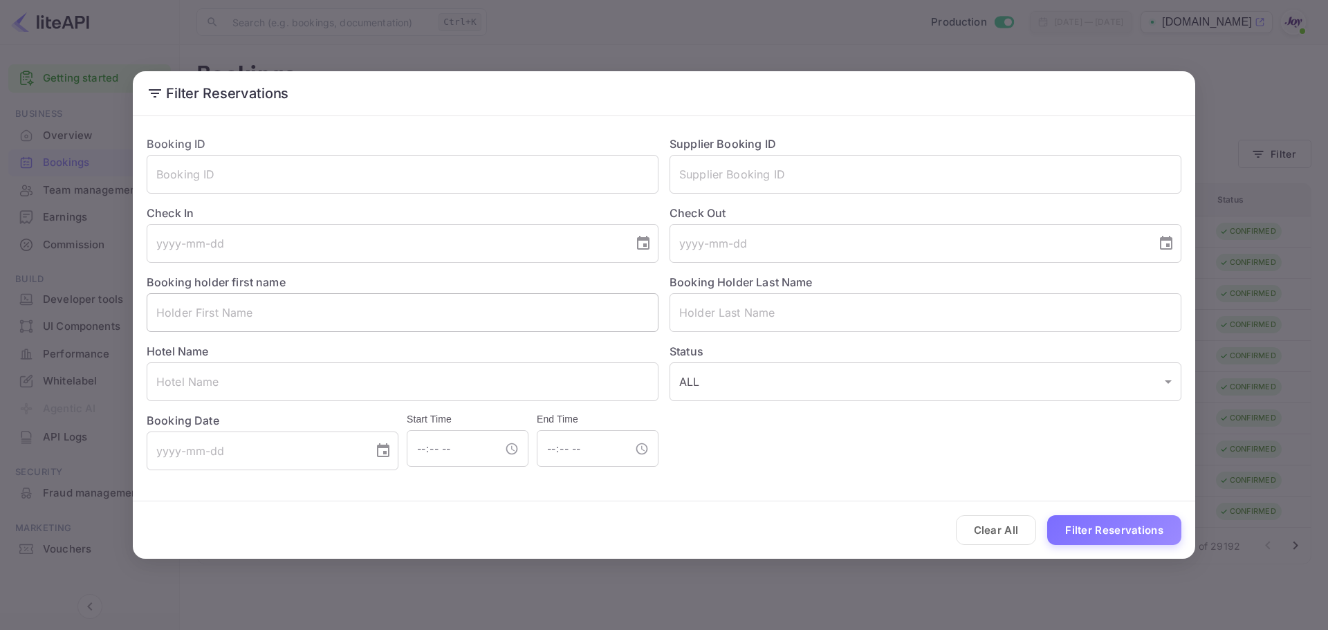
click at [286, 322] on input "text" at bounding box center [403, 312] width 512 height 39
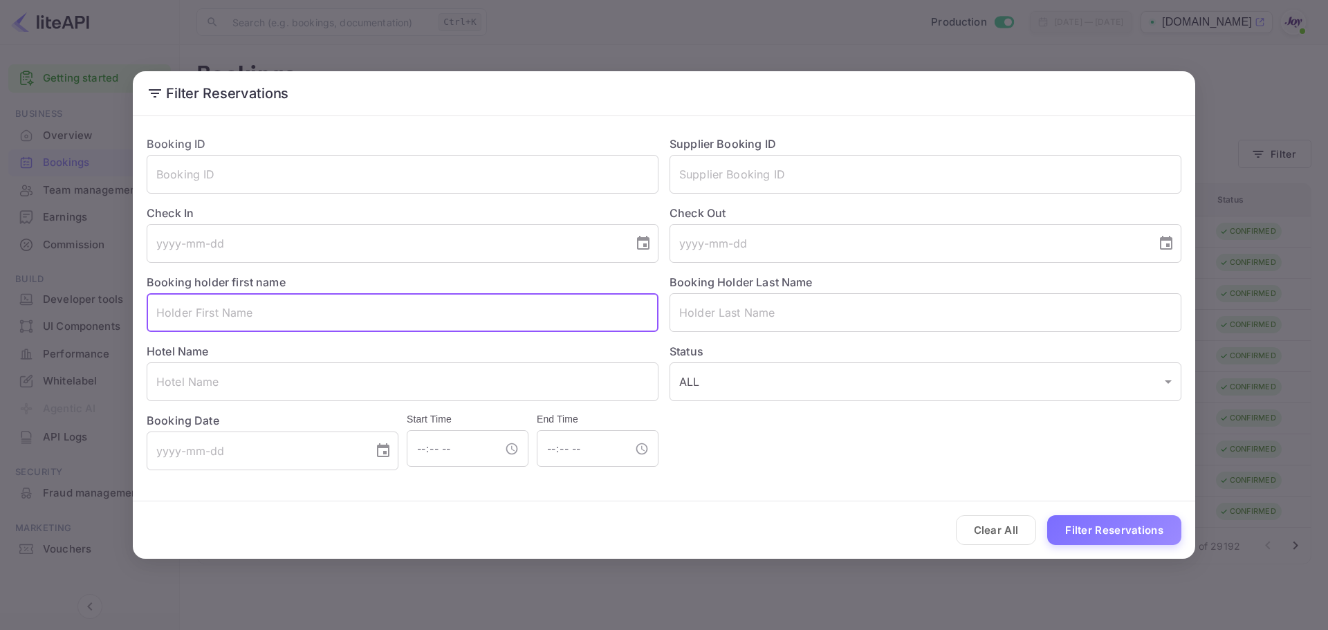
paste input "Eric Braverman"
click at [220, 314] on input "Eric Braverman" at bounding box center [403, 312] width 512 height 39
drag, startPoint x: 221, startPoint y: 314, endPoint x: 228, endPoint y: 313, distance: 6.9
click at [223, 313] on input "Eric Braverman" at bounding box center [403, 312] width 512 height 39
type input "Eric"
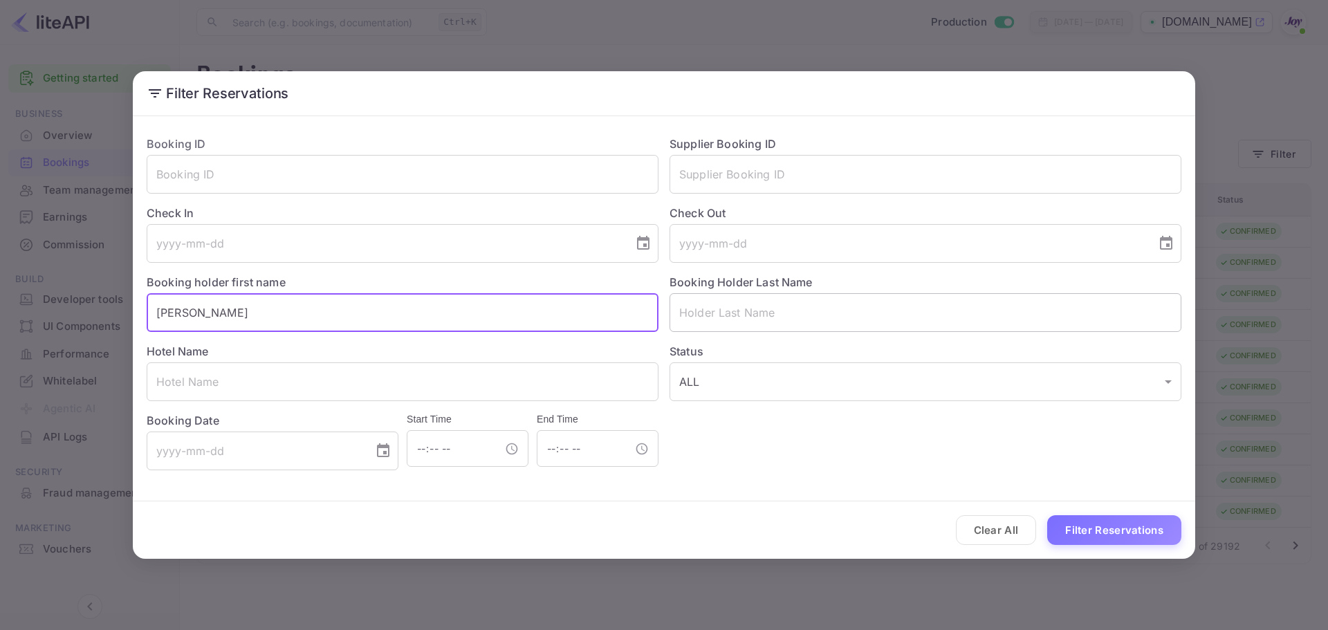
click at [744, 312] on input "text" at bounding box center [925, 312] width 512 height 39
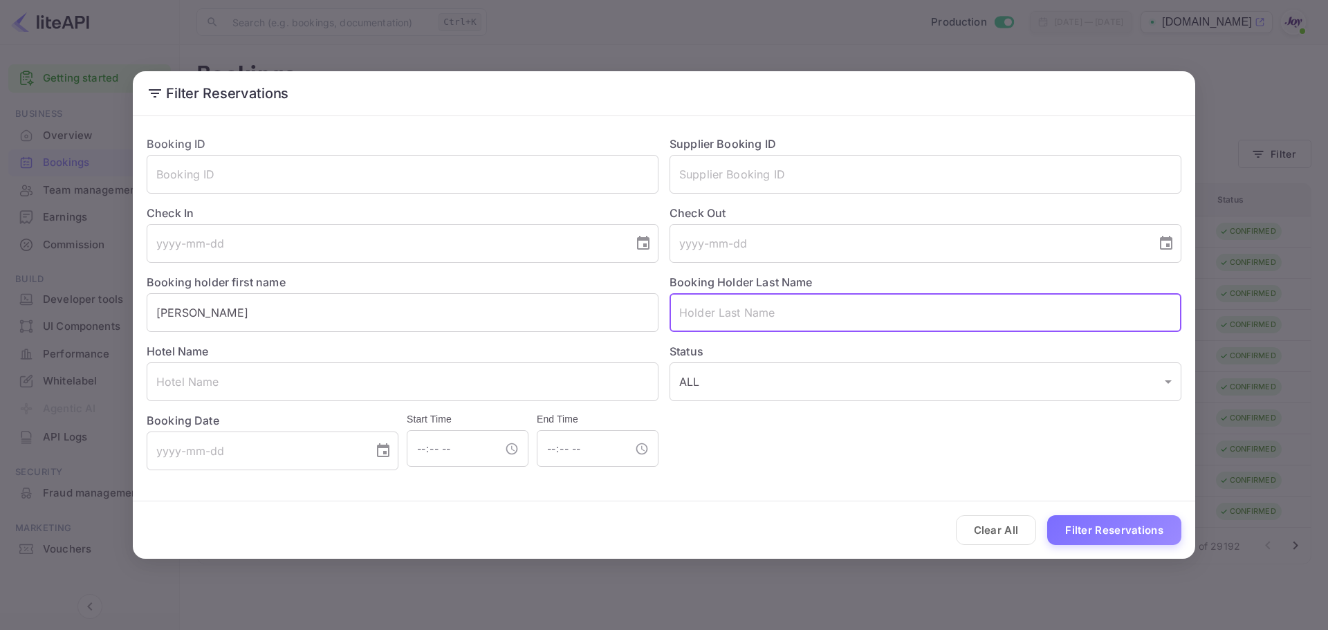
paste input "Braverman"
type input "Braverman"
click at [402, 329] on input "Eric" at bounding box center [403, 312] width 512 height 39
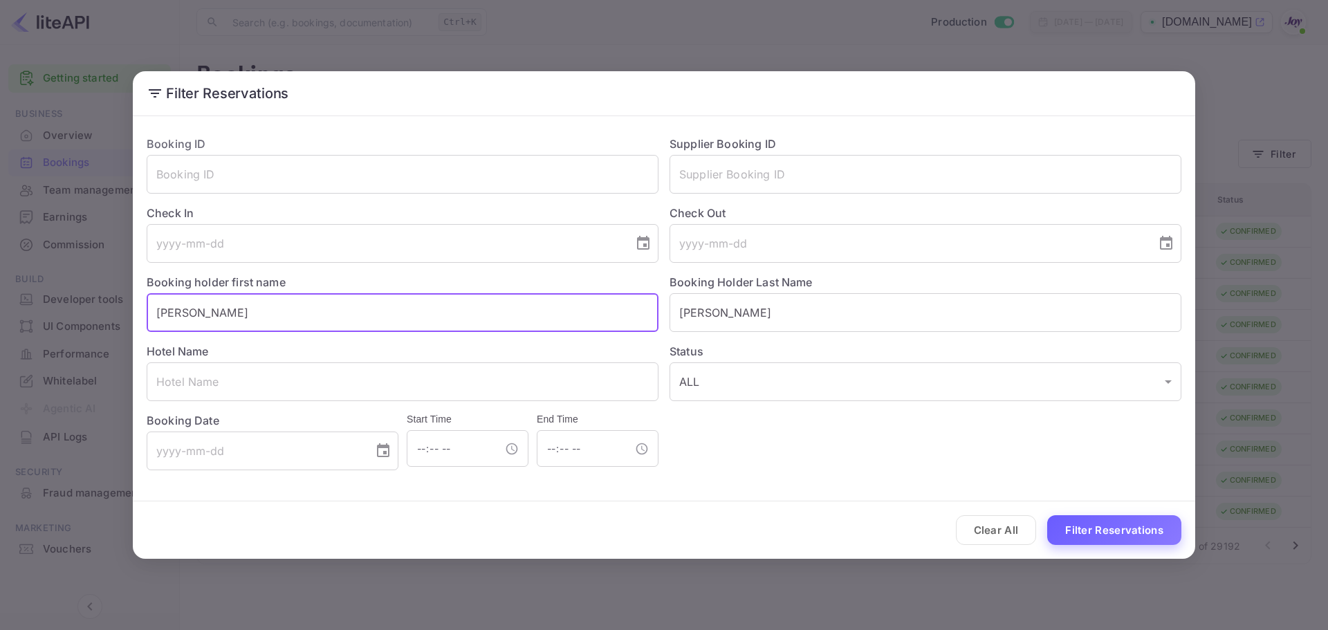
type input "Eric"
click at [1081, 530] on button "Filter Reservations" at bounding box center [1114, 530] width 134 height 30
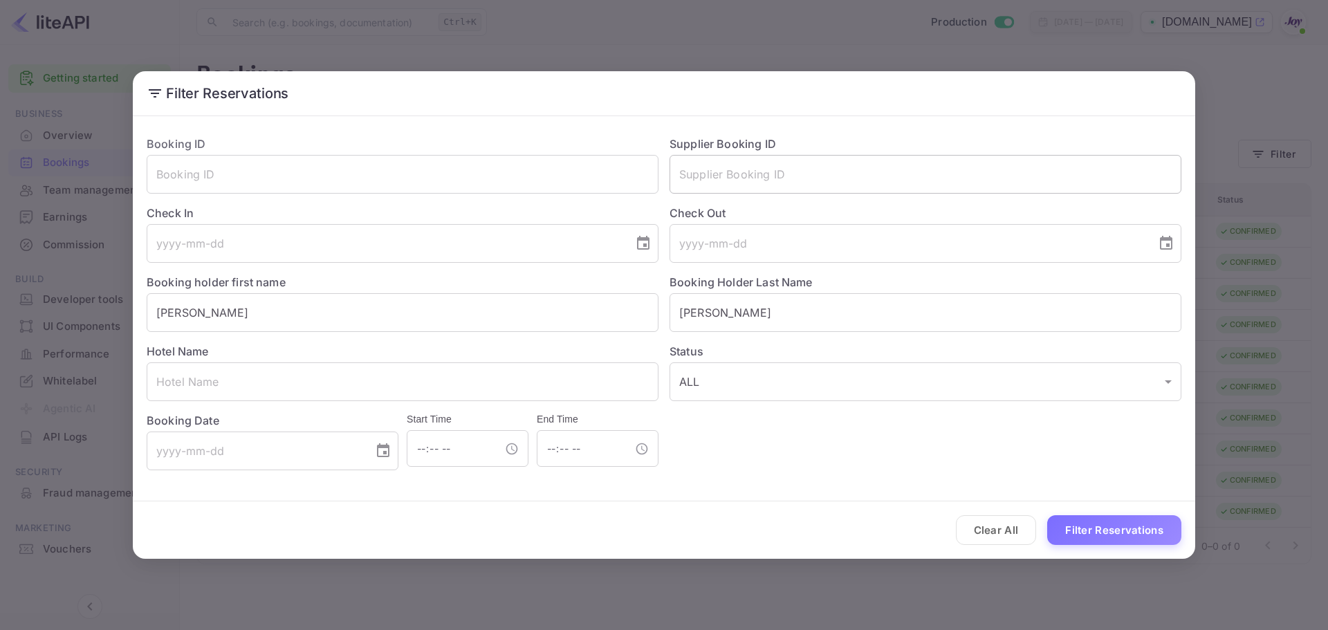
click at [712, 165] on input "text" at bounding box center [925, 174] width 512 height 39
paste input "8233143"
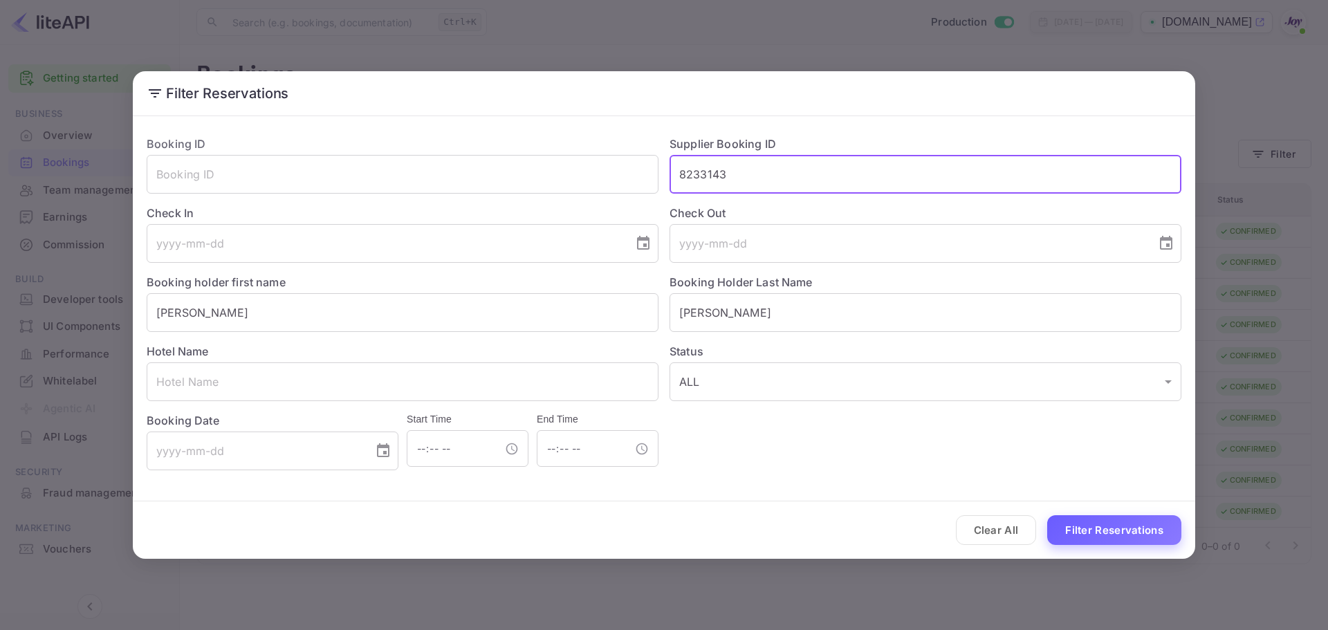
type input "8233143"
click at [1114, 532] on button "Filter Reservations" at bounding box center [1114, 530] width 134 height 30
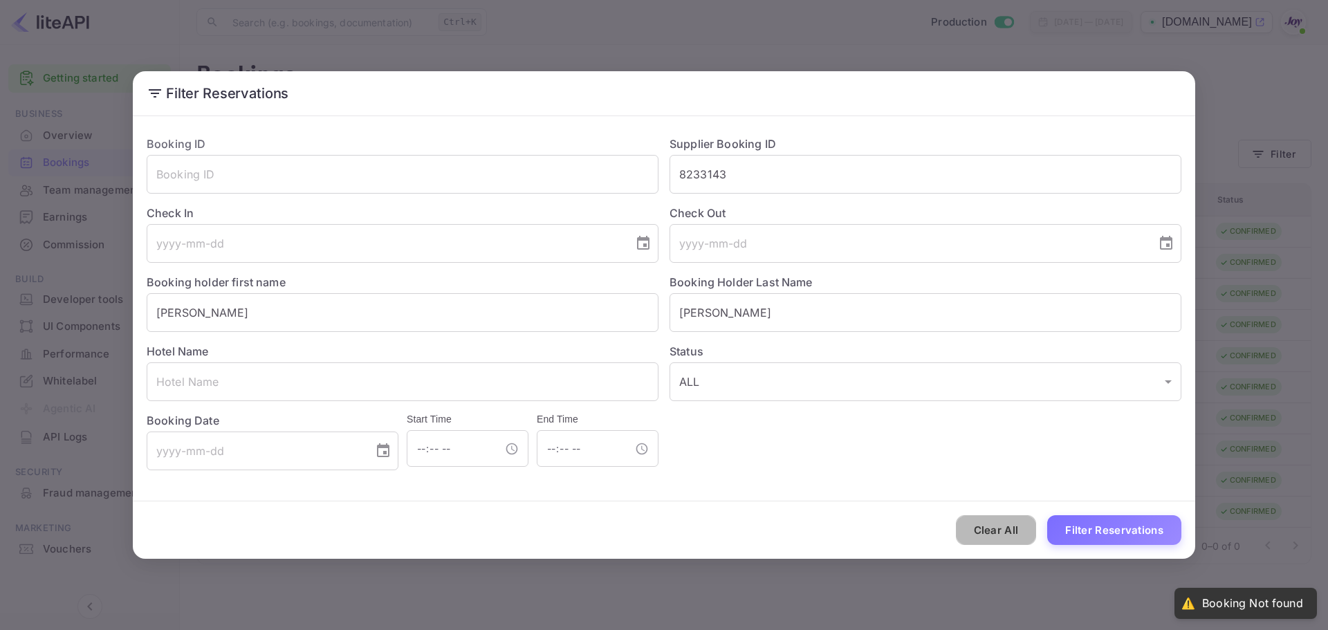
drag, startPoint x: 991, startPoint y: 526, endPoint x: 1016, endPoint y: 528, distance: 24.9
click at [992, 526] on button "Clear All" at bounding box center [996, 530] width 81 height 30
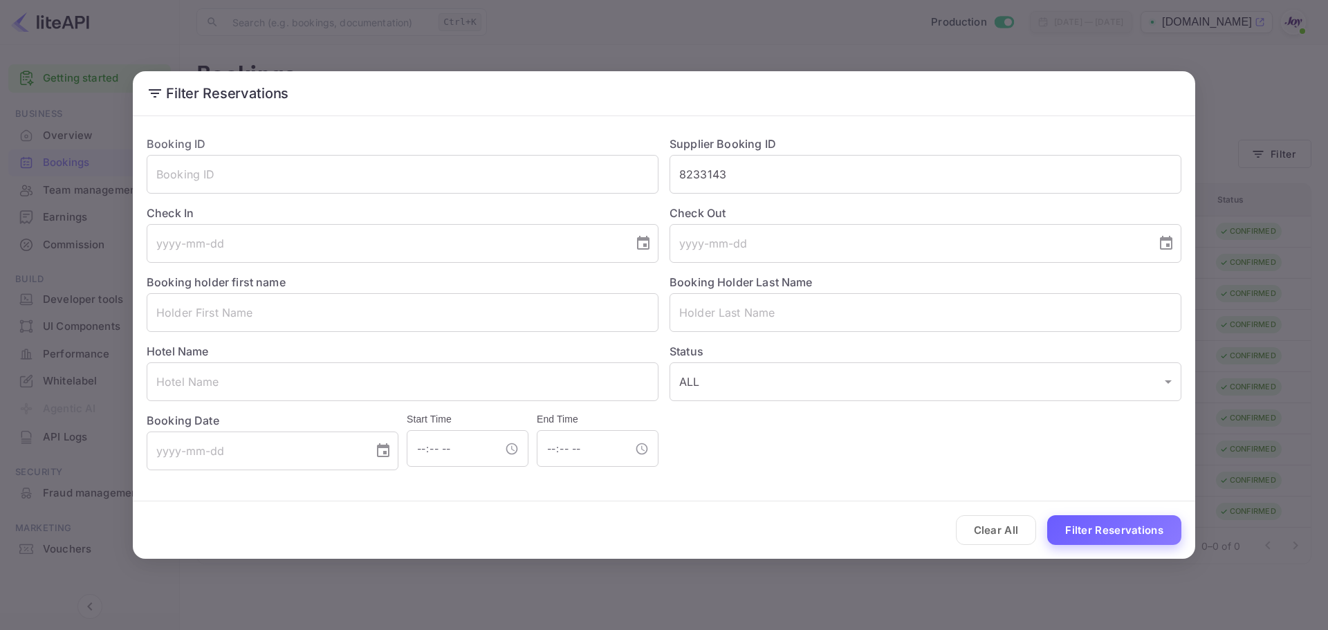
click at [1106, 527] on button "Filter Reservations" at bounding box center [1114, 530] width 134 height 30
click at [696, 174] on input "8233143" at bounding box center [925, 174] width 512 height 39
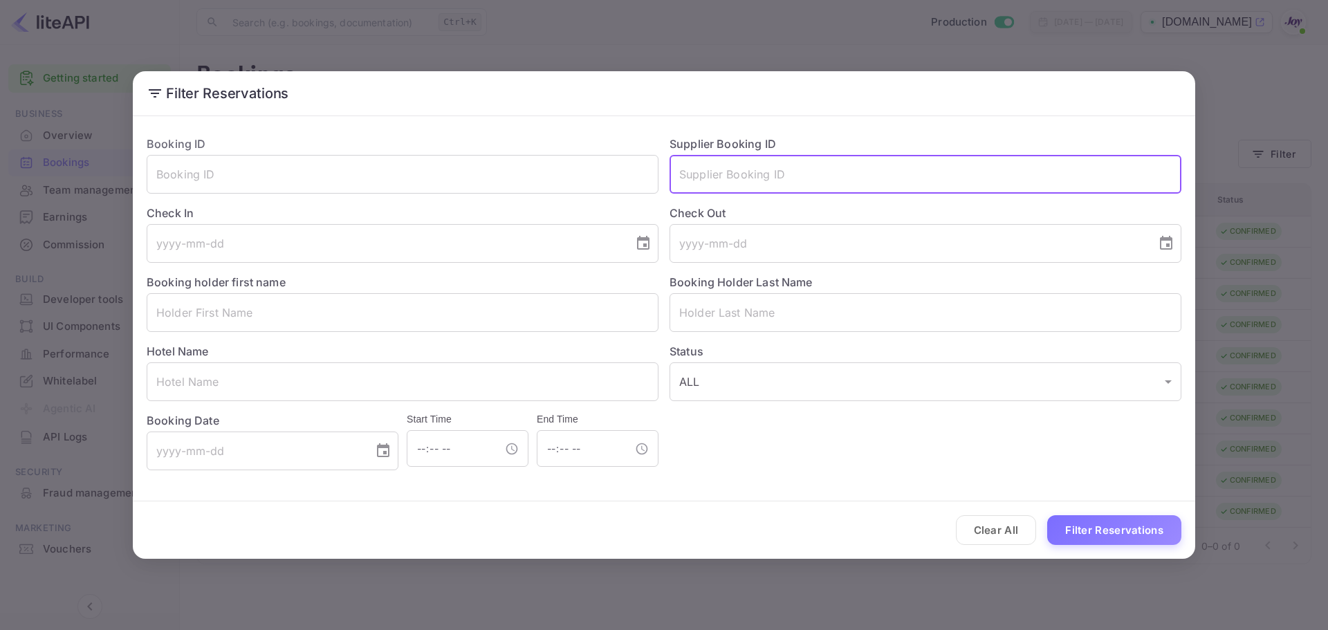
paste input "8233143"
type input "8233143"
click at [1115, 526] on button "Filter Reservations" at bounding box center [1114, 530] width 134 height 30
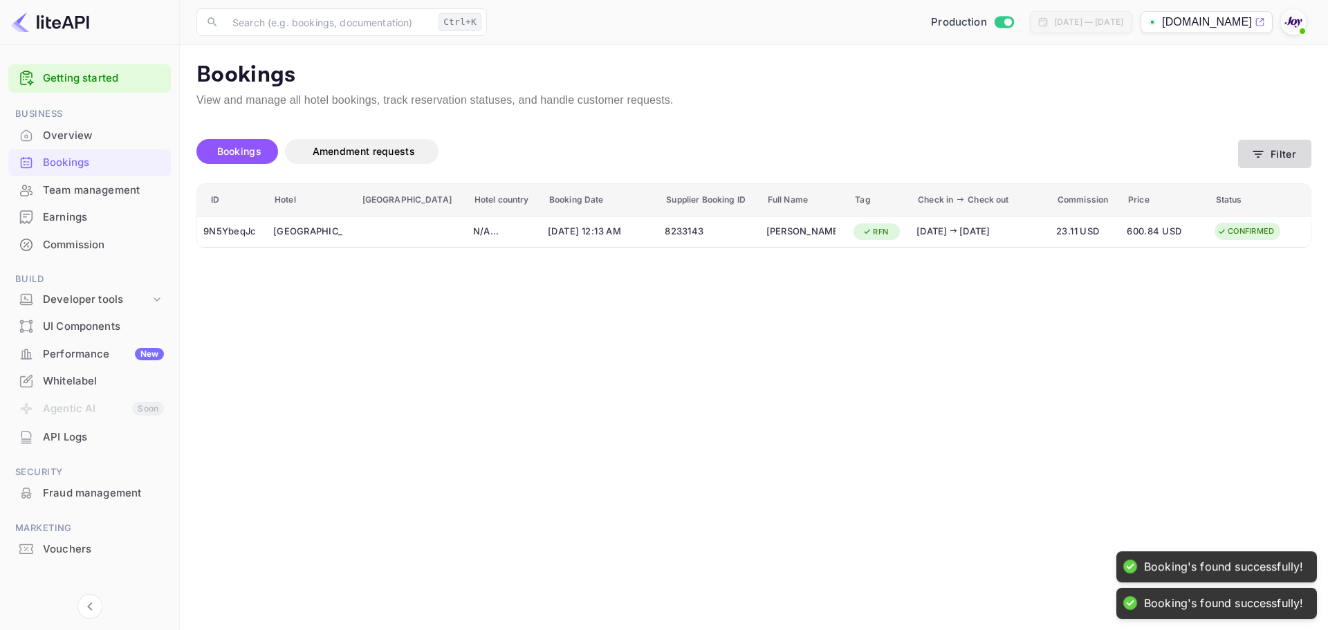
click at [1286, 157] on button "Filter" at bounding box center [1274, 154] width 73 height 28
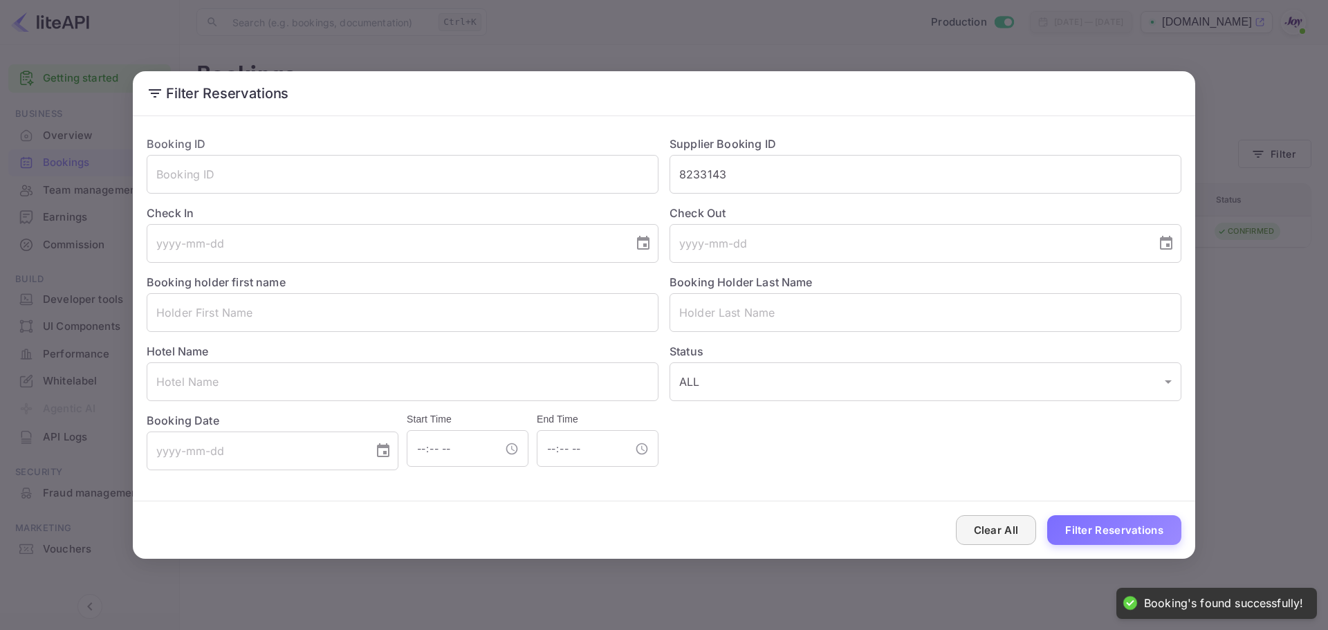
click at [996, 533] on button "Clear All" at bounding box center [996, 530] width 81 height 30
click at [1280, 329] on div "Filter Reservations Booking ID ​ Supplier Booking ID 8233143 ​ Check In ​ Check…" at bounding box center [664, 315] width 1328 height 630
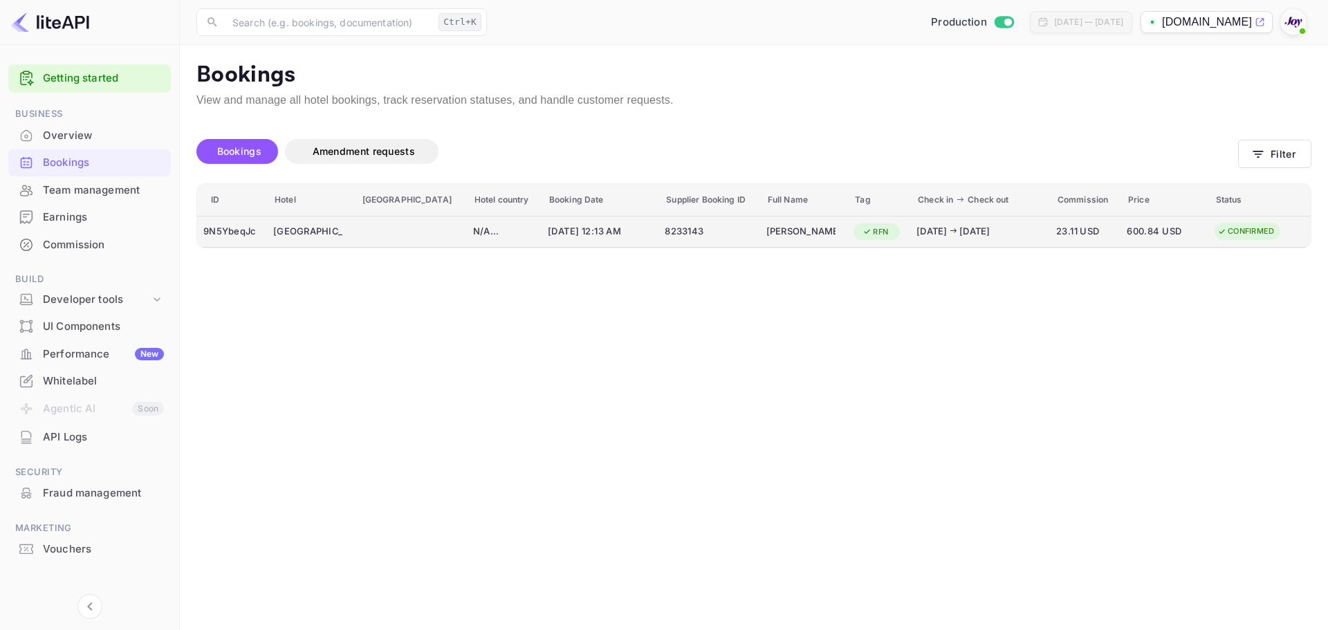
click at [327, 236] on div "[GEOGRAPHIC_DATA] [GEOGRAPHIC_DATA]/[GEOGRAPHIC_DATA]" at bounding box center [307, 232] width 69 height 22
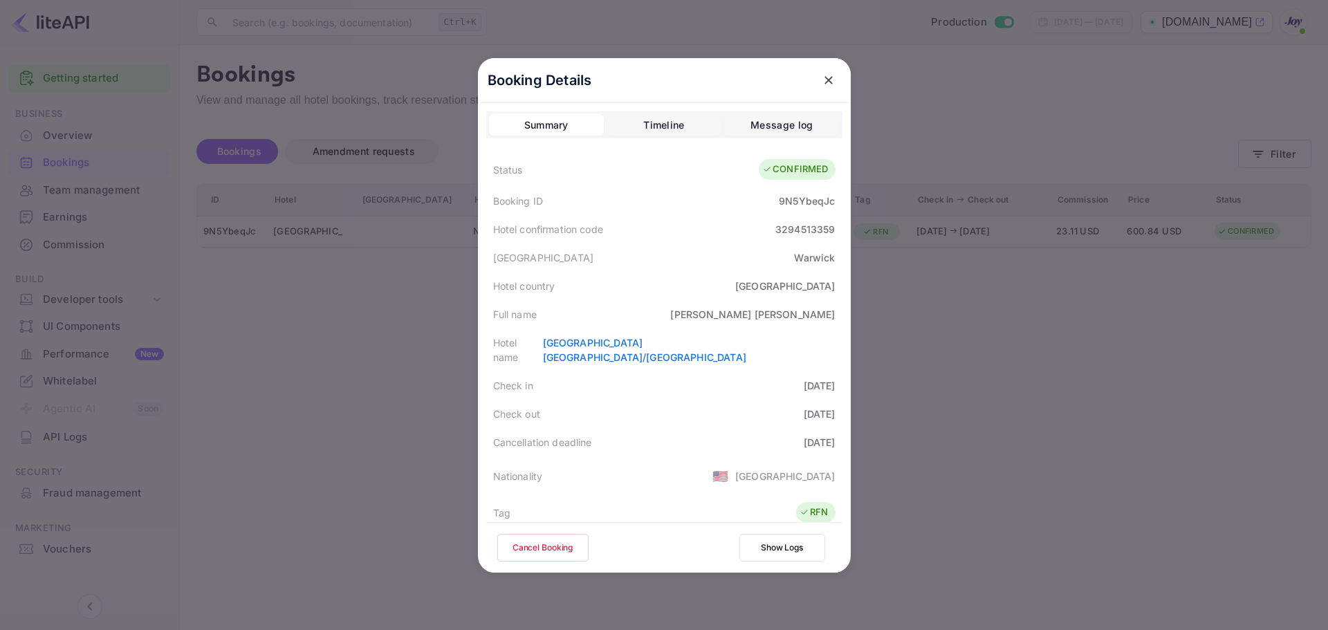
click at [356, 324] on div at bounding box center [664, 315] width 1328 height 630
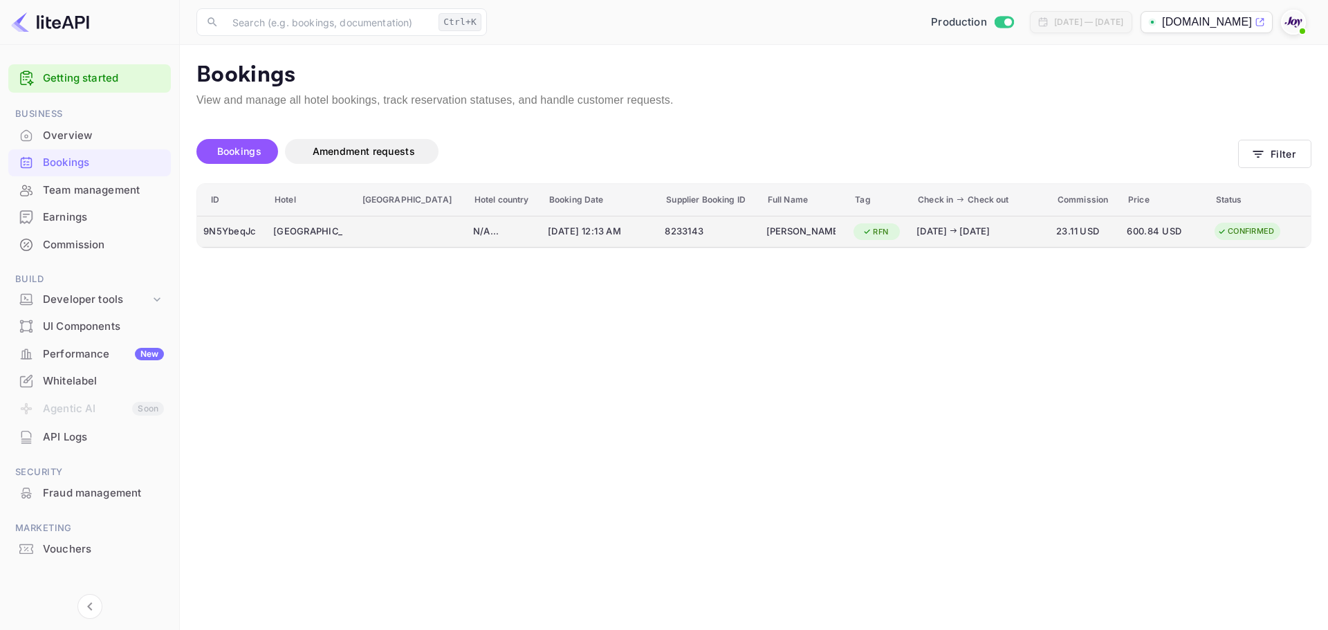
click at [703, 232] on div "8233143" at bounding box center [709, 232] width 89 height 22
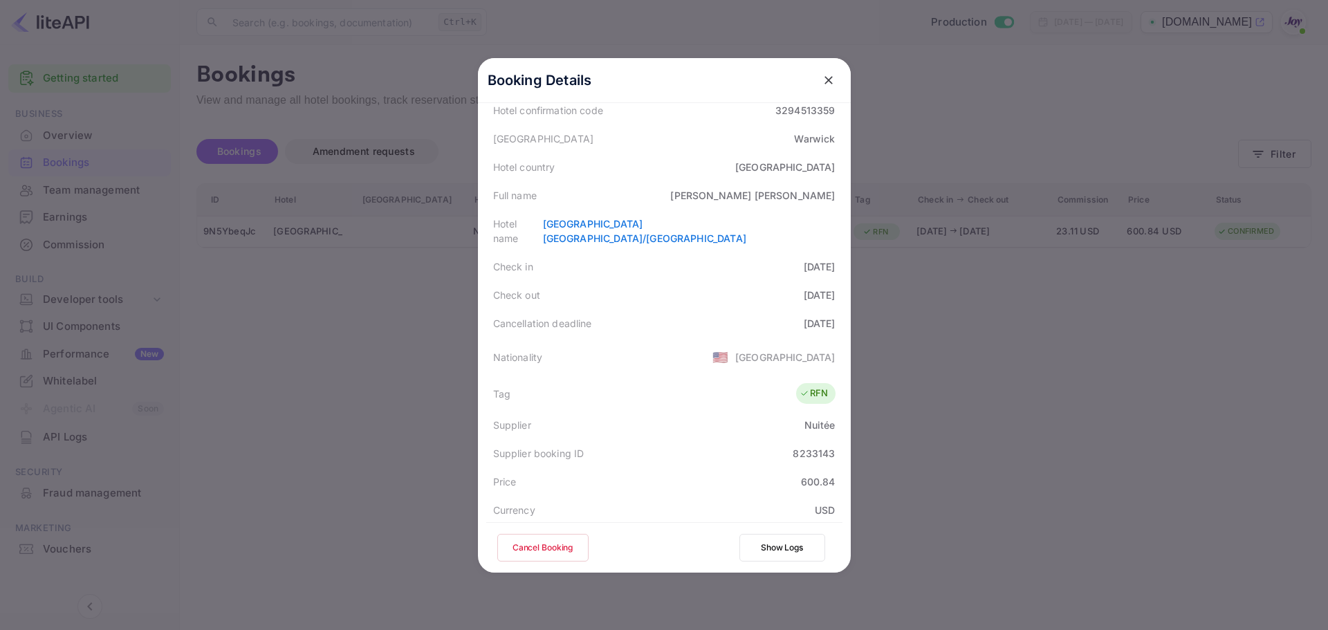
scroll to position [100, 0]
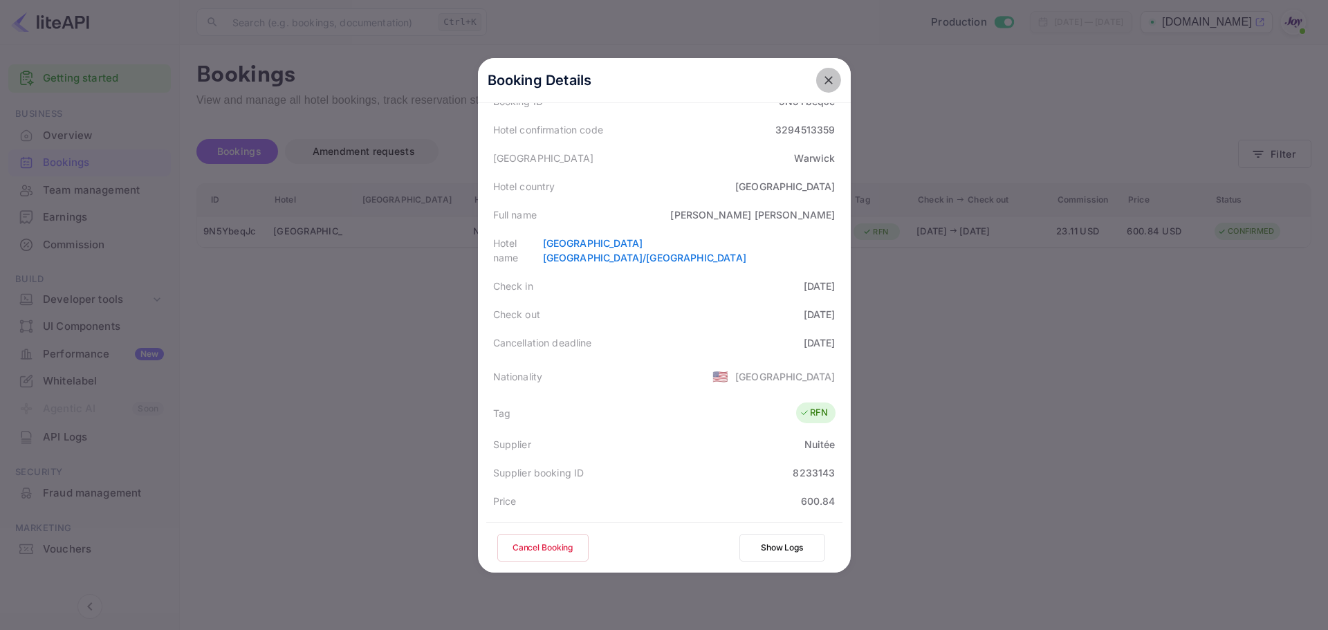
click at [823, 81] on icon "close" at bounding box center [829, 80] width 14 height 14
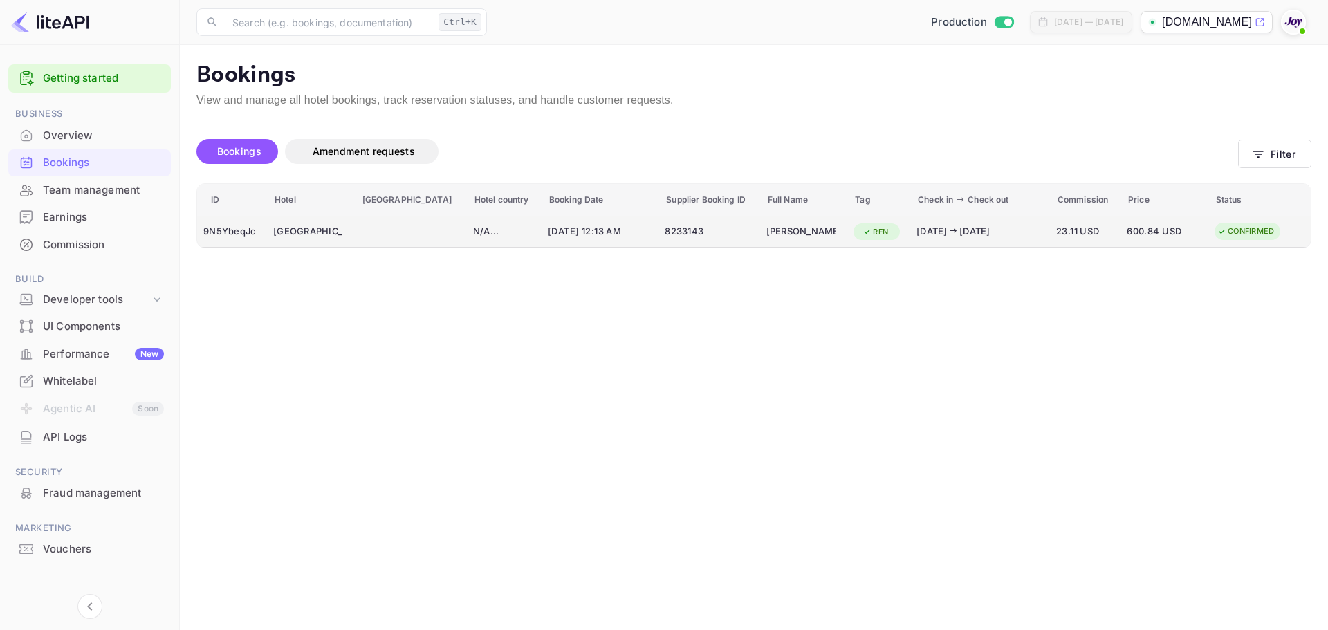
click at [388, 227] on div "booking table" at bounding box center [411, 232] width 100 height 22
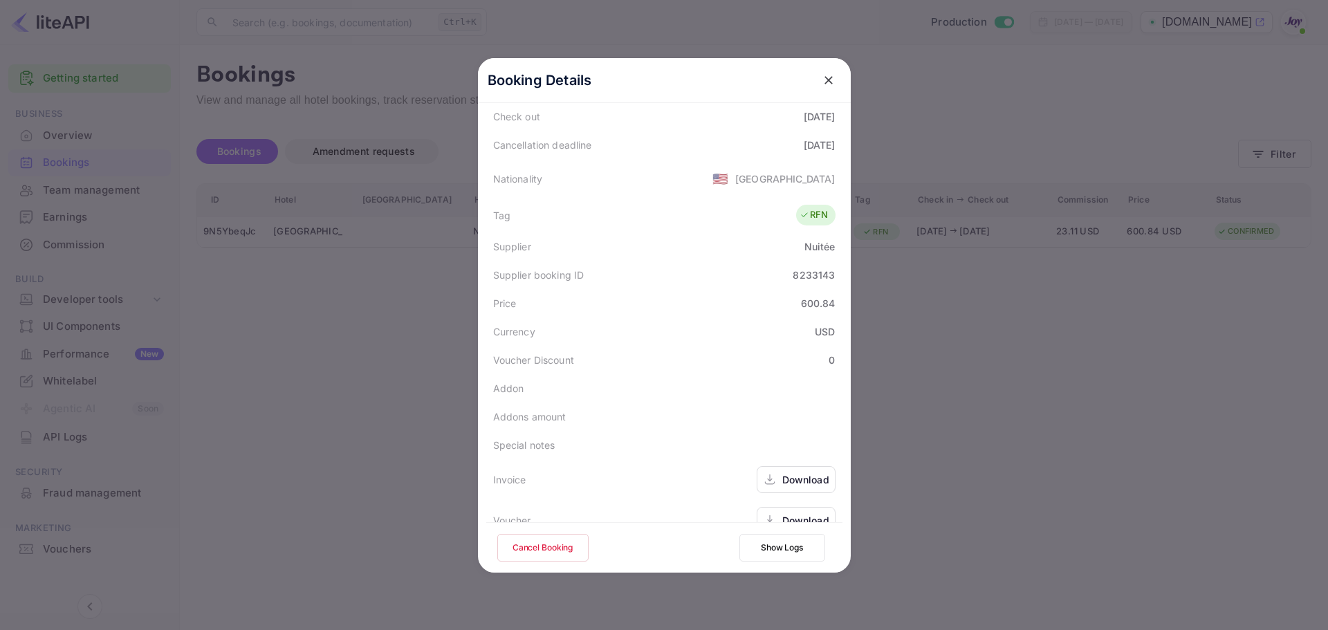
scroll to position [307, 0]
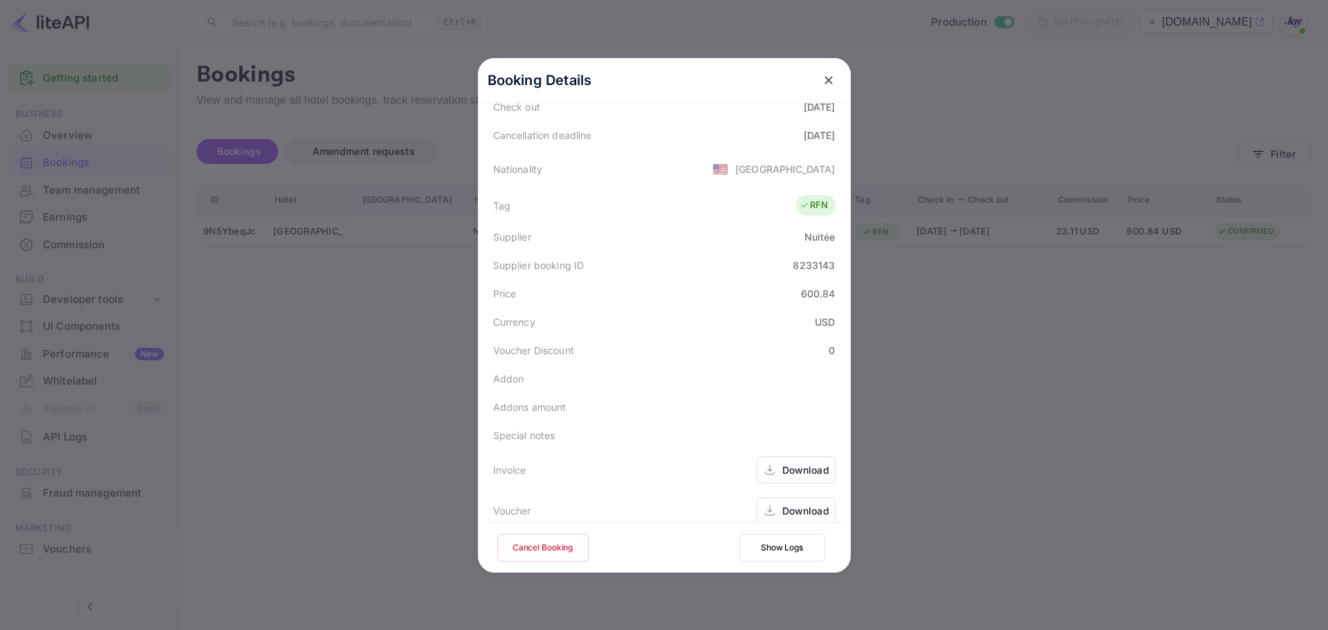
click at [790, 503] on div "Download" at bounding box center [805, 510] width 47 height 15
drag, startPoint x: 384, startPoint y: 374, endPoint x: 385, endPoint y: 367, distance: 7.6
click at [385, 369] on div at bounding box center [664, 315] width 1328 height 630
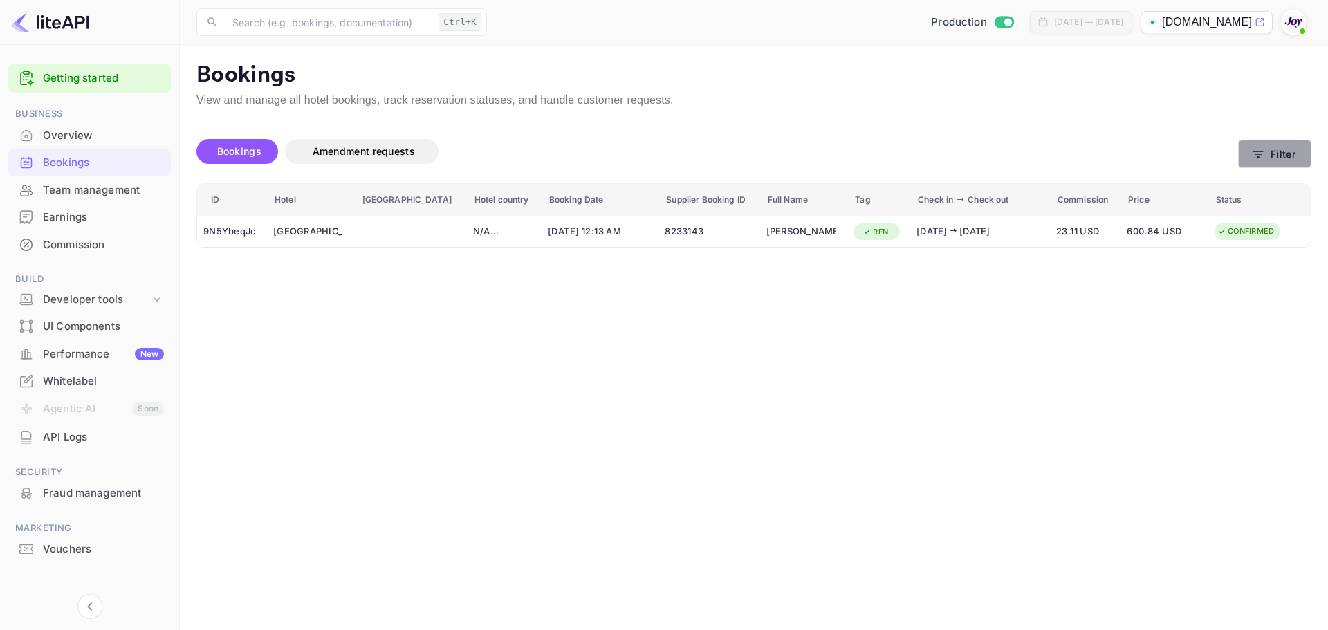
click at [1296, 148] on button "Filter" at bounding box center [1274, 154] width 73 height 28
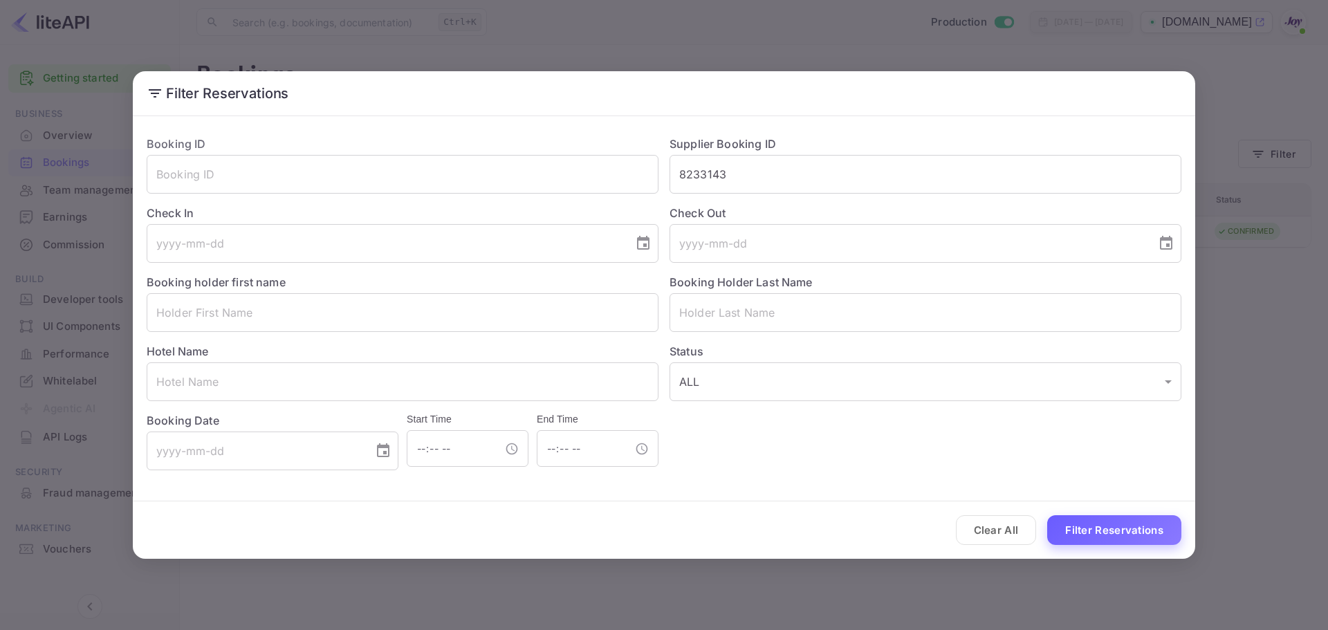
drag, startPoint x: 1087, startPoint y: 526, endPoint x: 985, endPoint y: 433, distance: 137.5
click at [1087, 525] on button "Filter Reservations" at bounding box center [1114, 530] width 134 height 30
drag, startPoint x: 1117, startPoint y: 526, endPoint x: 1048, endPoint y: 476, distance: 85.4
click at [1117, 524] on button "Filter Reservations" at bounding box center [1114, 530] width 134 height 30
click at [992, 535] on button "Clear All" at bounding box center [996, 530] width 81 height 30
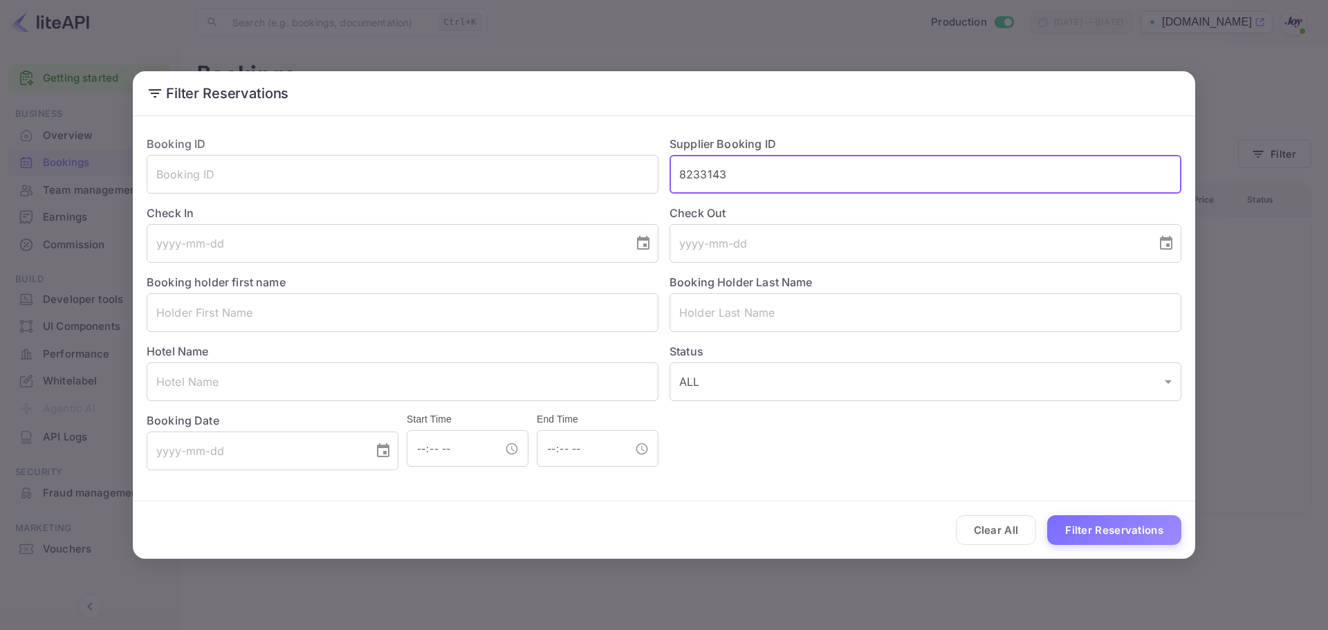
click at [743, 177] on input "8233143" at bounding box center [925, 174] width 512 height 39
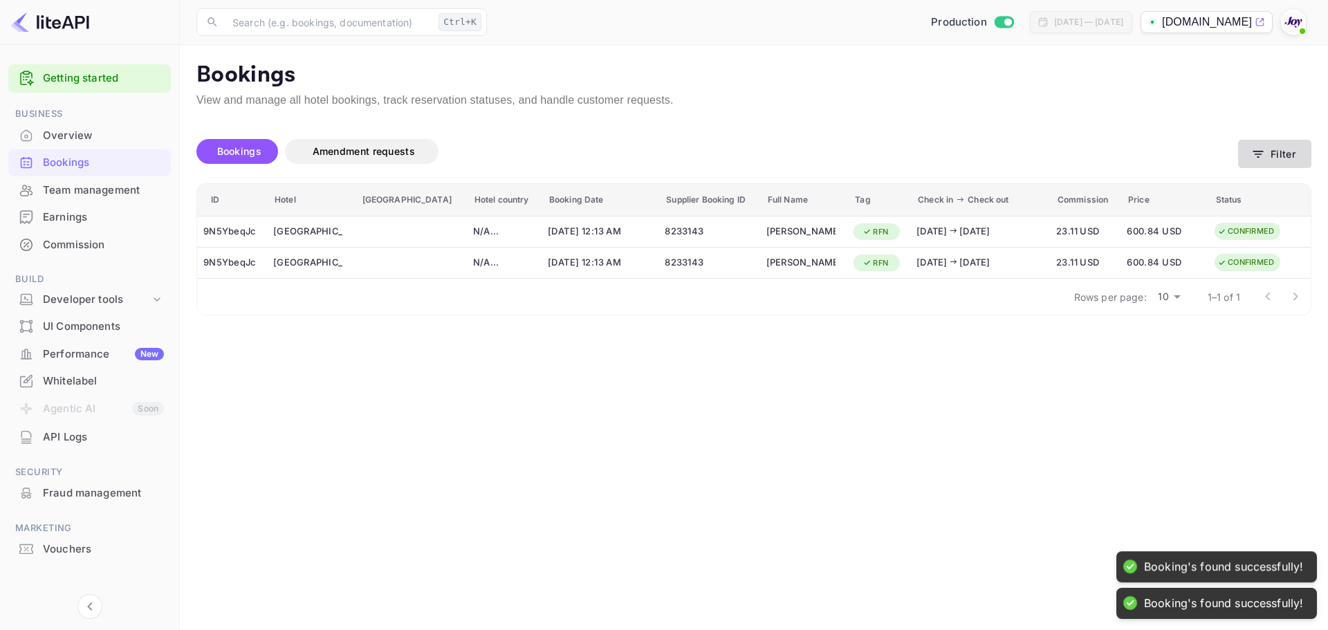
click at [1283, 146] on button "Filter" at bounding box center [1274, 154] width 73 height 28
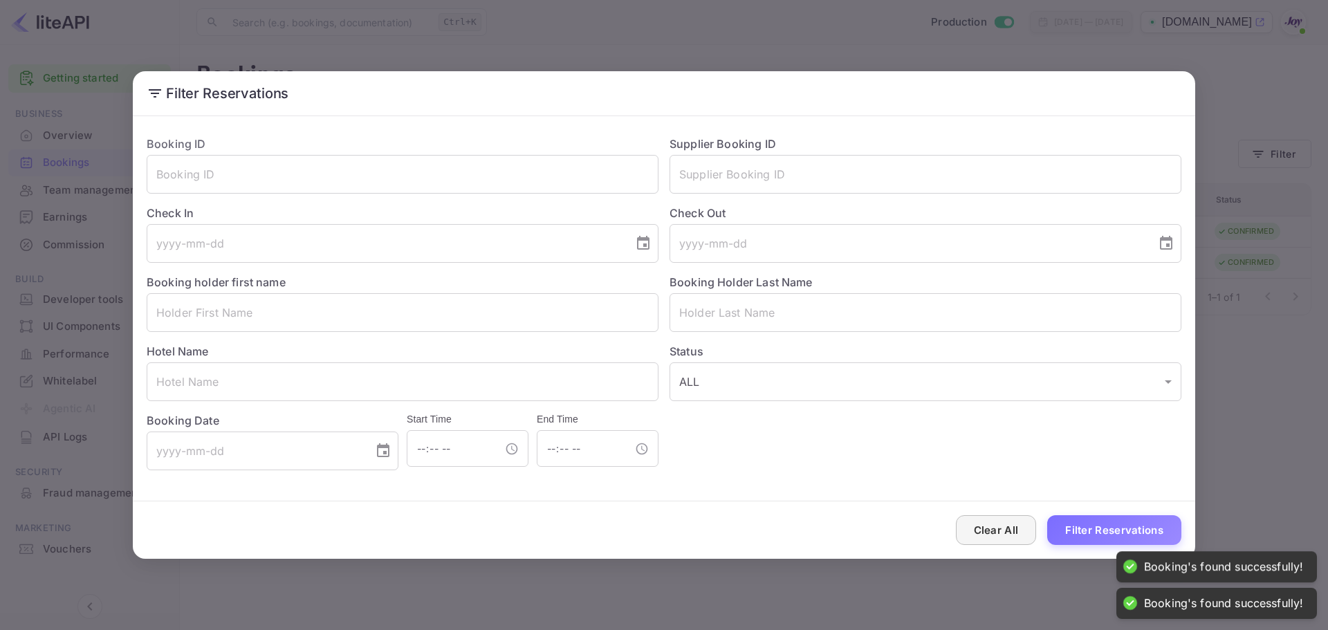
click at [995, 532] on button "Clear All" at bounding box center [996, 530] width 81 height 30
click at [995, 523] on button "Clear All" at bounding box center [996, 530] width 81 height 30
click at [737, 177] on input "text" at bounding box center [925, 174] width 512 height 39
paste input "8233288"
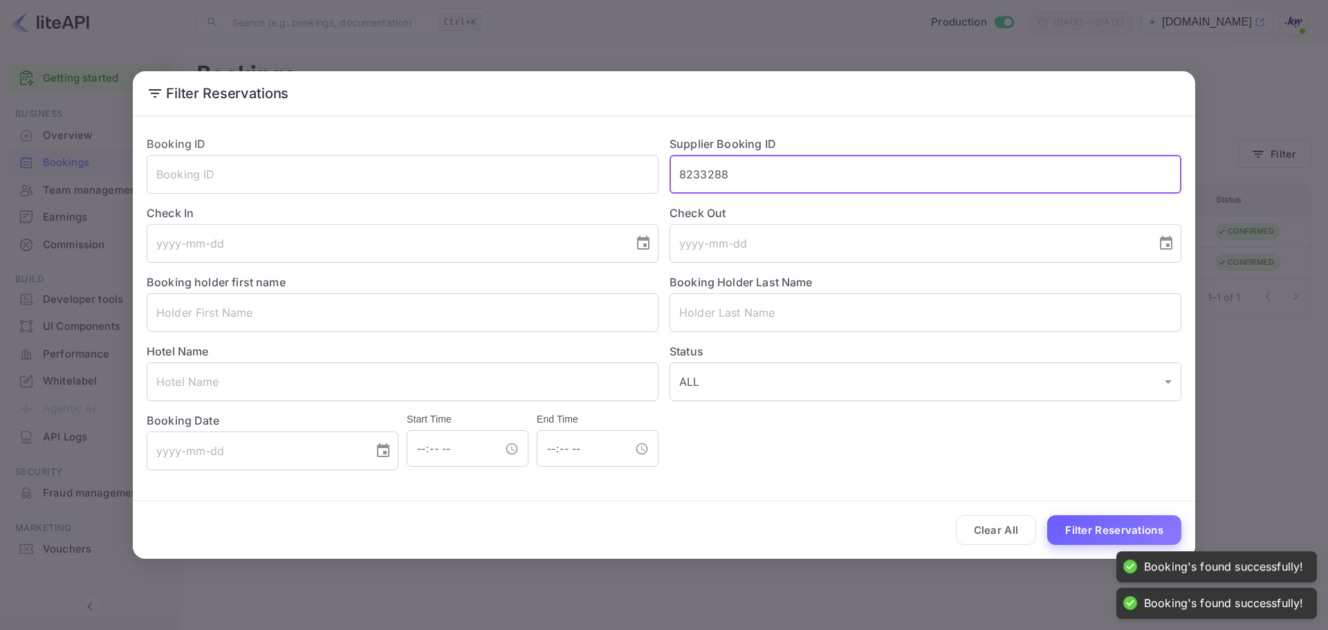
type input "8233288"
click at [1082, 531] on button "Filter Reservations" at bounding box center [1114, 530] width 134 height 30
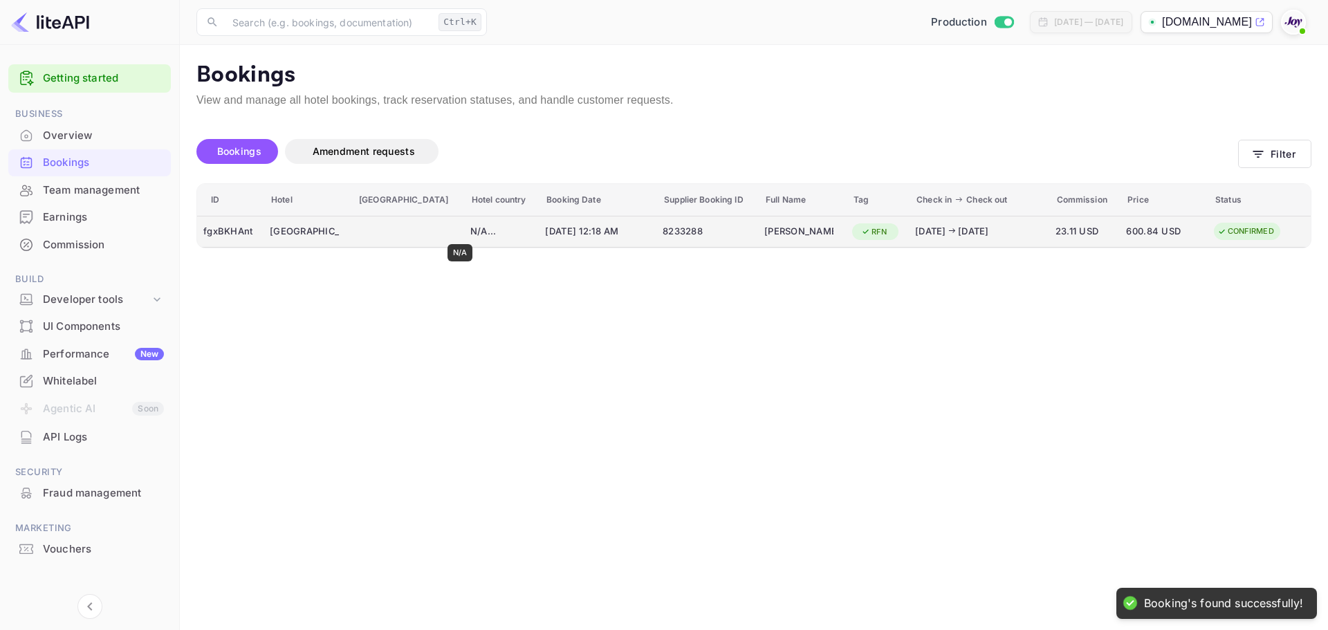
click at [470, 234] on div "N/A ..." at bounding box center [501, 232] width 62 height 14
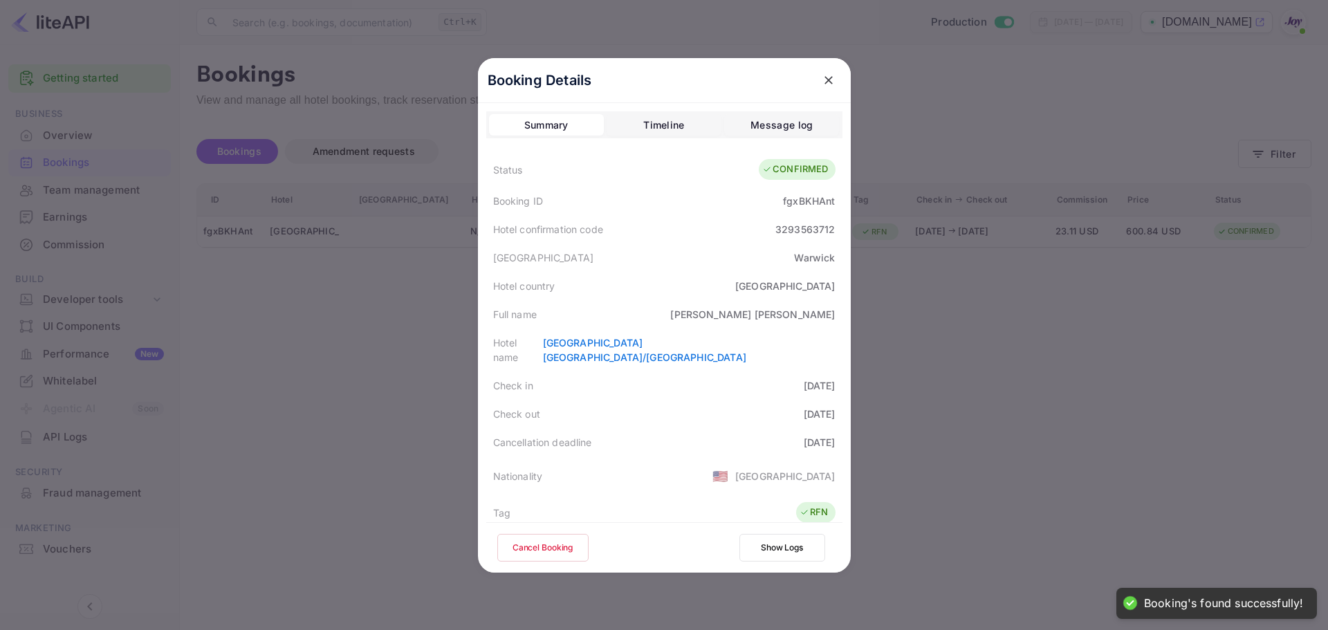
click at [763, 310] on div "Kathleen Mueller" at bounding box center [752, 314] width 165 height 15
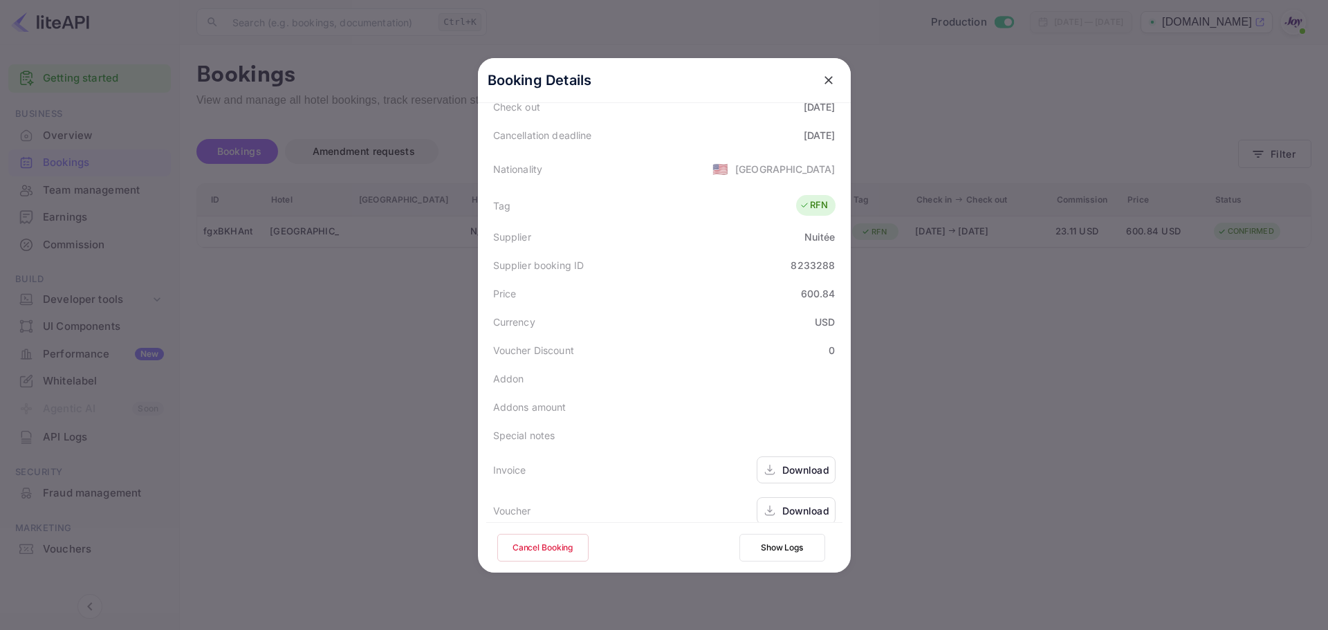
click at [805, 503] on div "Download" at bounding box center [805, 510] width 47 height 15
click at [548, 551] on button "Cancel Booking" at bounding box center [542, 548] width 91 height 28
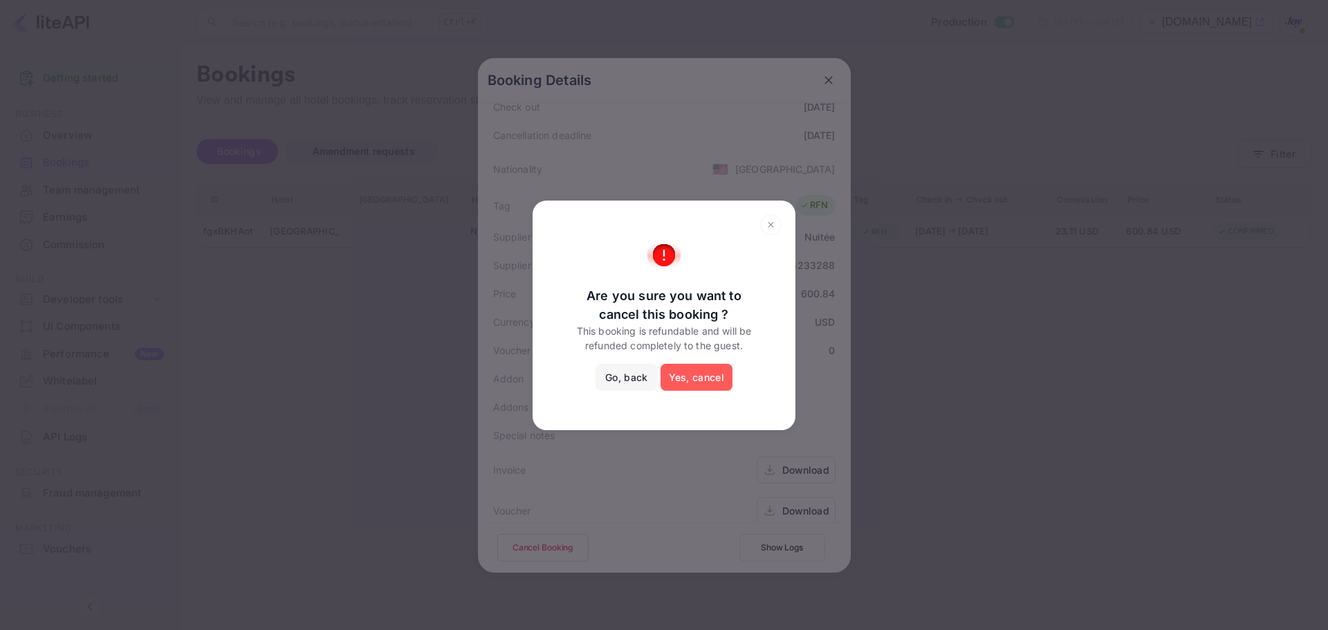
click at [692, 371] on button "Yes, cancel" at bounding box center [696, 378] width 72 height 28
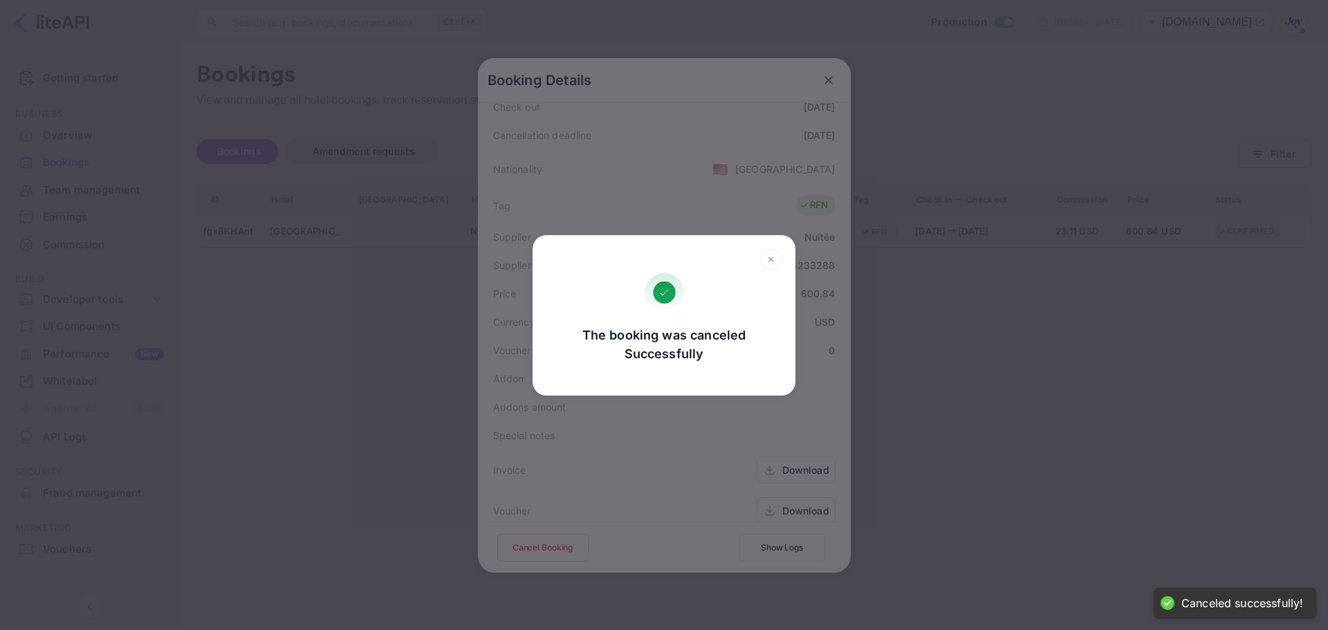
click at [773, 256] on icon at bounding box center [770, 259] width 21 height 21
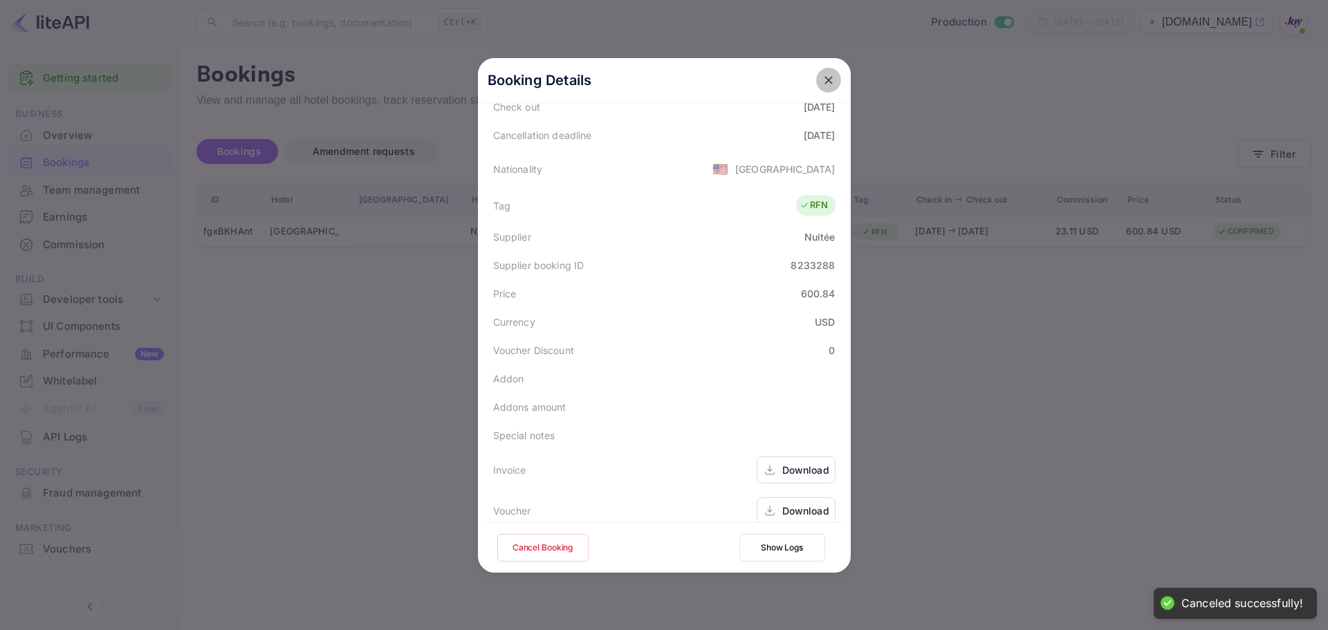
click at [822, 80] on icon "close" at bounding box center [829, 80] width 14 height 14
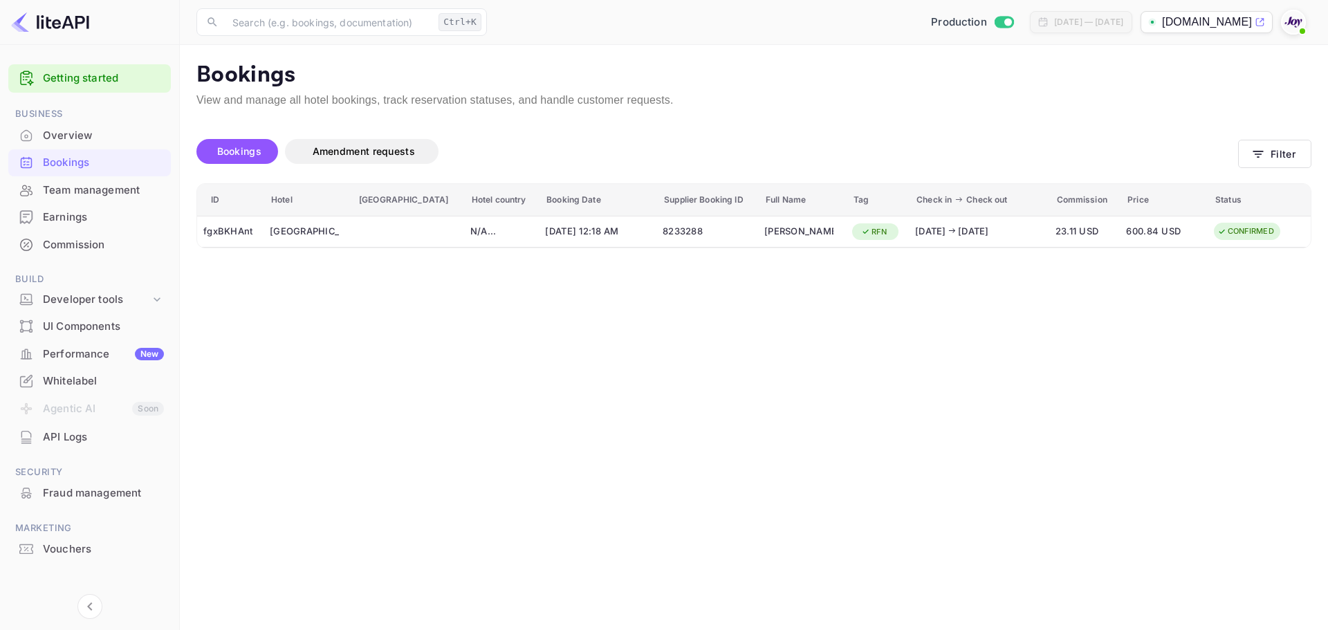
click at [434, 304] on main "Bookings View and manage all hotel bookings, track reservation statuses, and ha…" at bounding box center [754, 337] width 1148 height 585
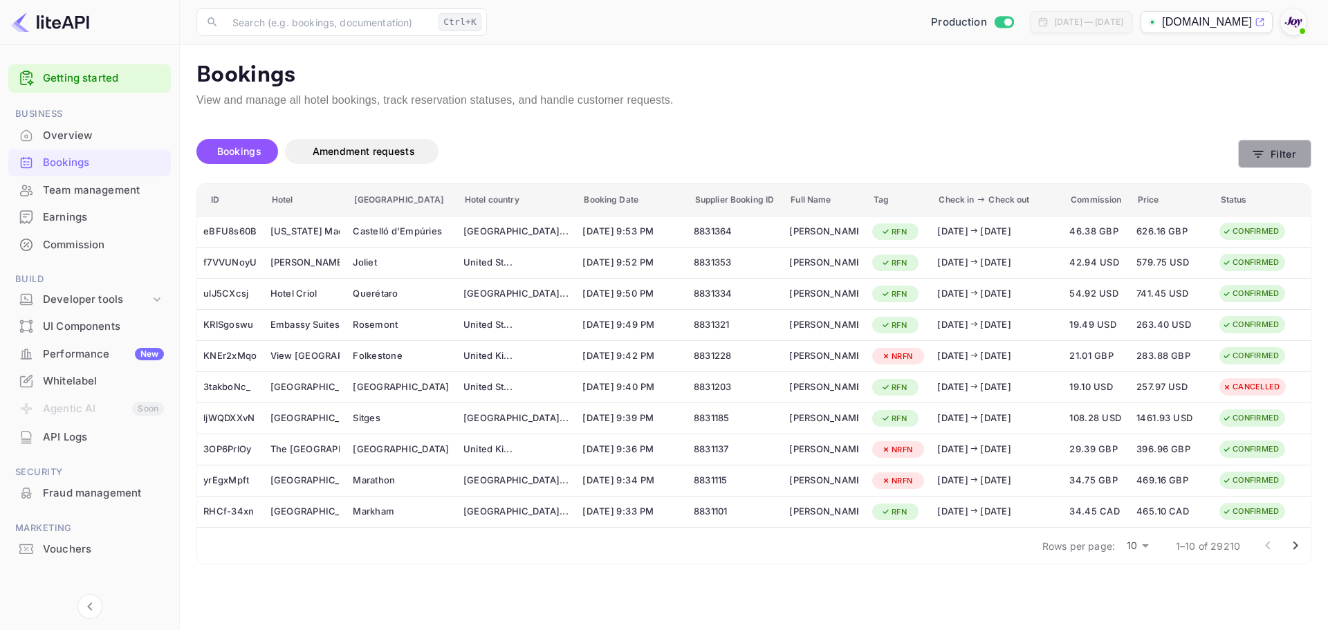
click at [1301, 154] on button "Filter" at bounding box center [1274, 154] width 73 height 28
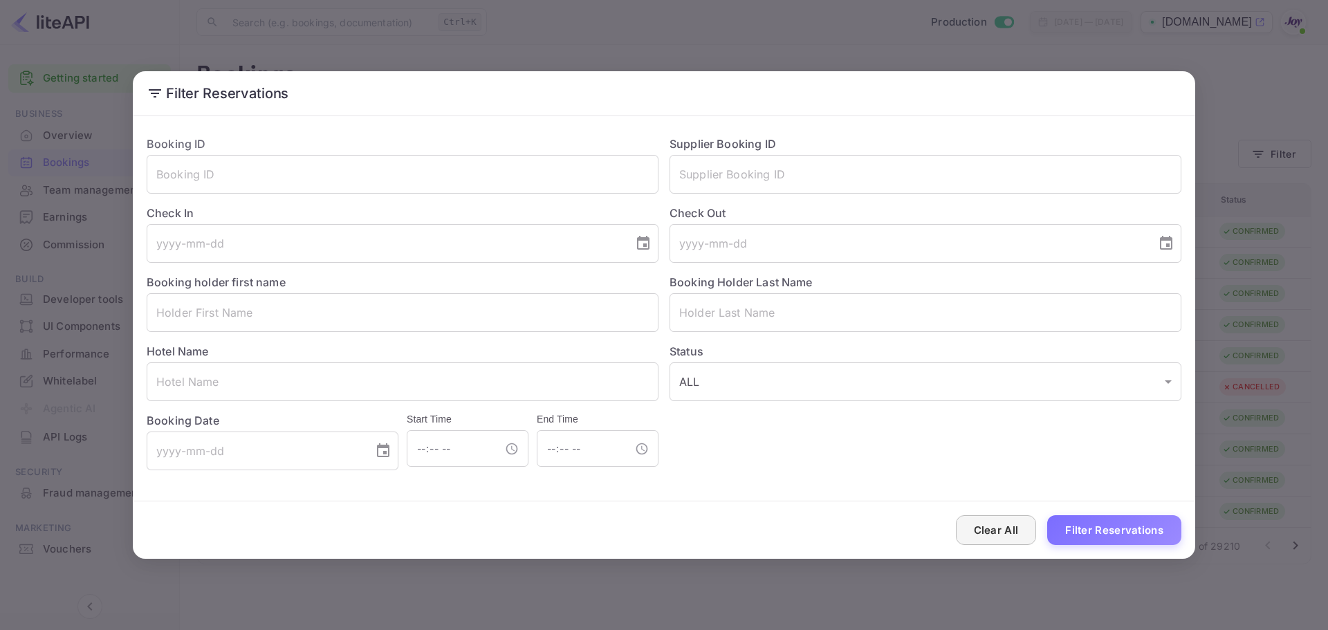
click at [1014, 529] on button "Clear All" at bounding box center [996, 530] width 81 height 30
click at [798, 183] on input "text" at bounding box center [925, 174] width 512 height 39
paste input "8233288"
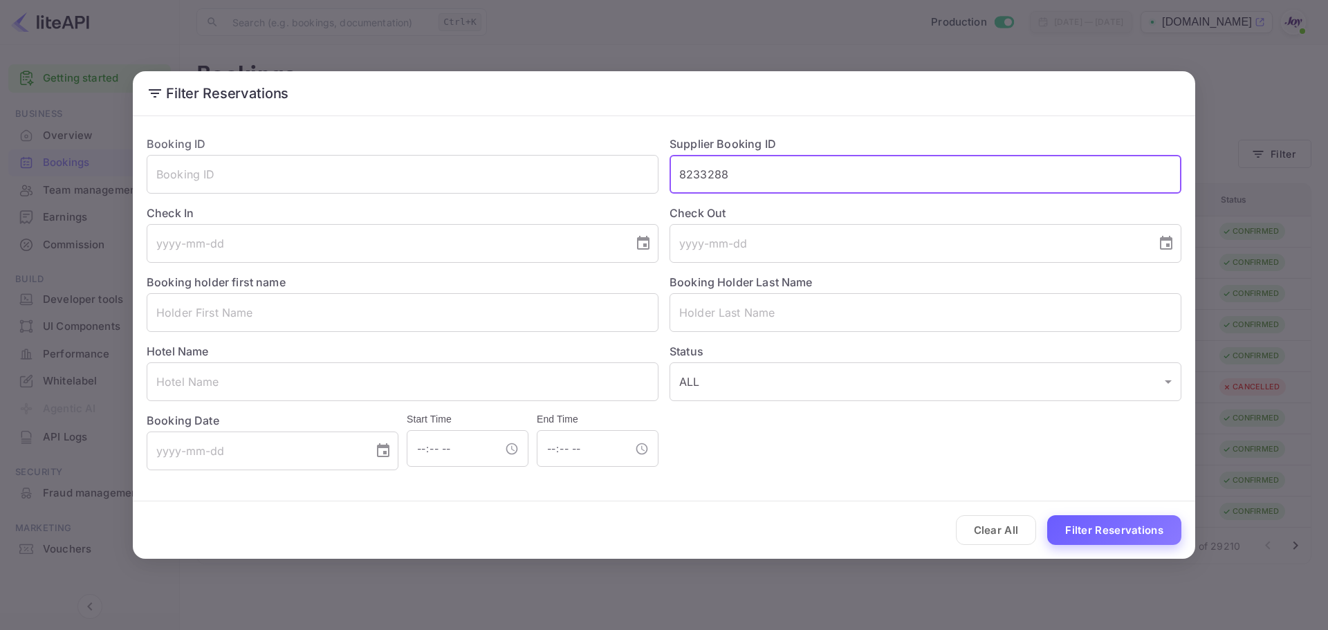
type input "8233288"
click at [1098, 538] on button "Filter Reservations" at bounding box center [1114, 530] width 134 height 30
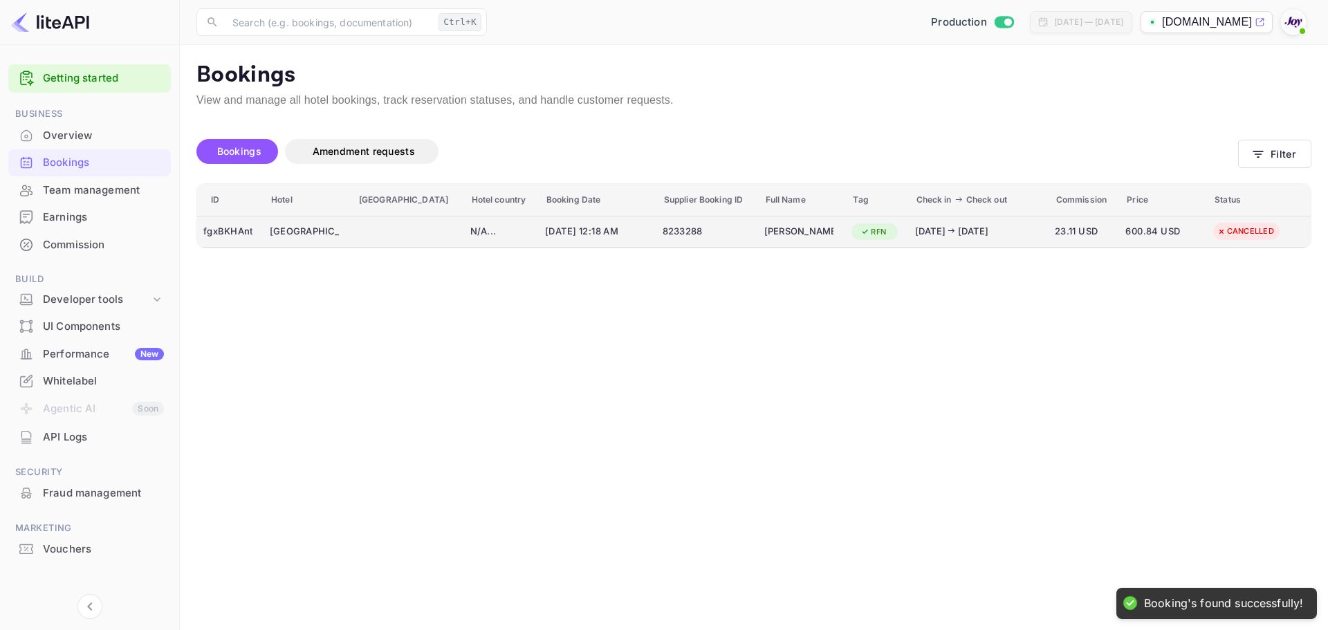
click at [481, 244] on td "N/A ..." at bounding box center [501, 232] width 75 height 32
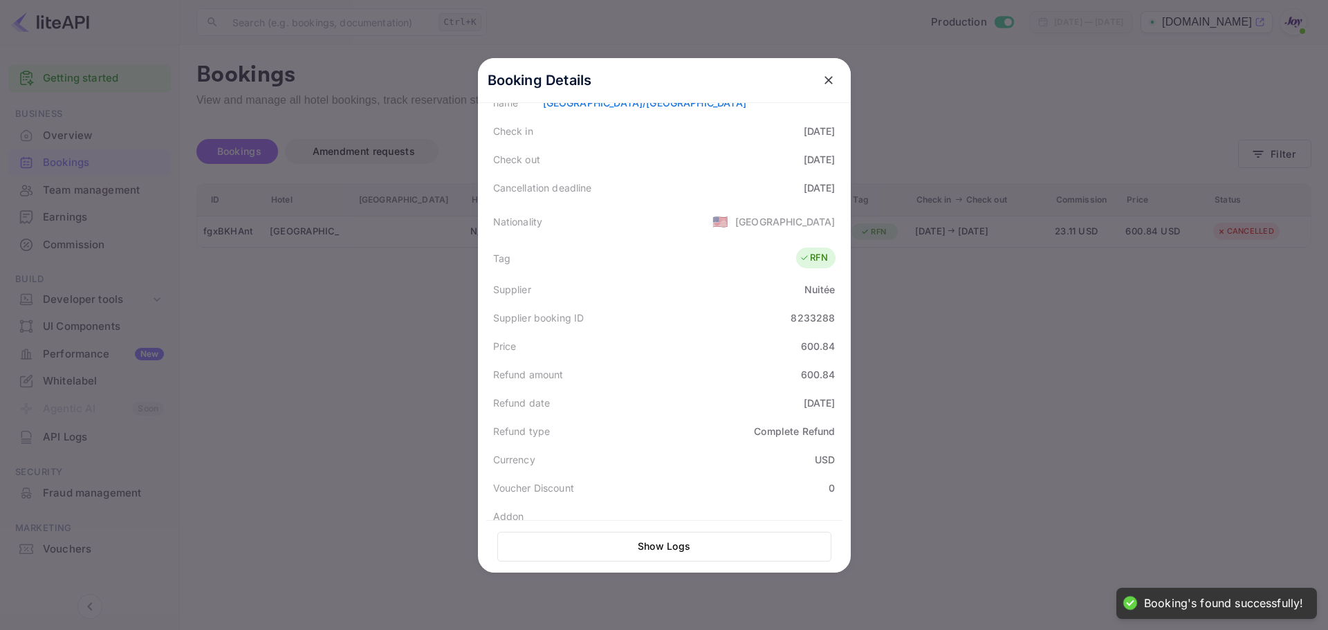
scroll to position [277, 0]
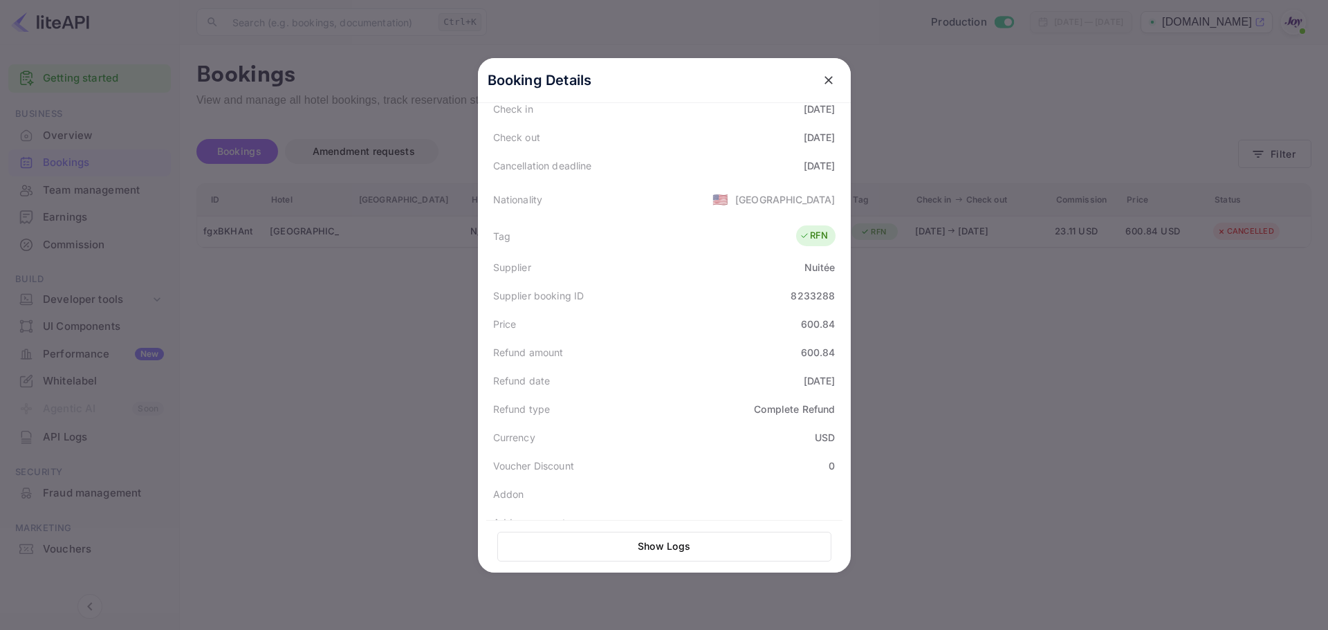
click at [822, 83] on icon "close" at bounding box center [829, 80] width 14 height 14
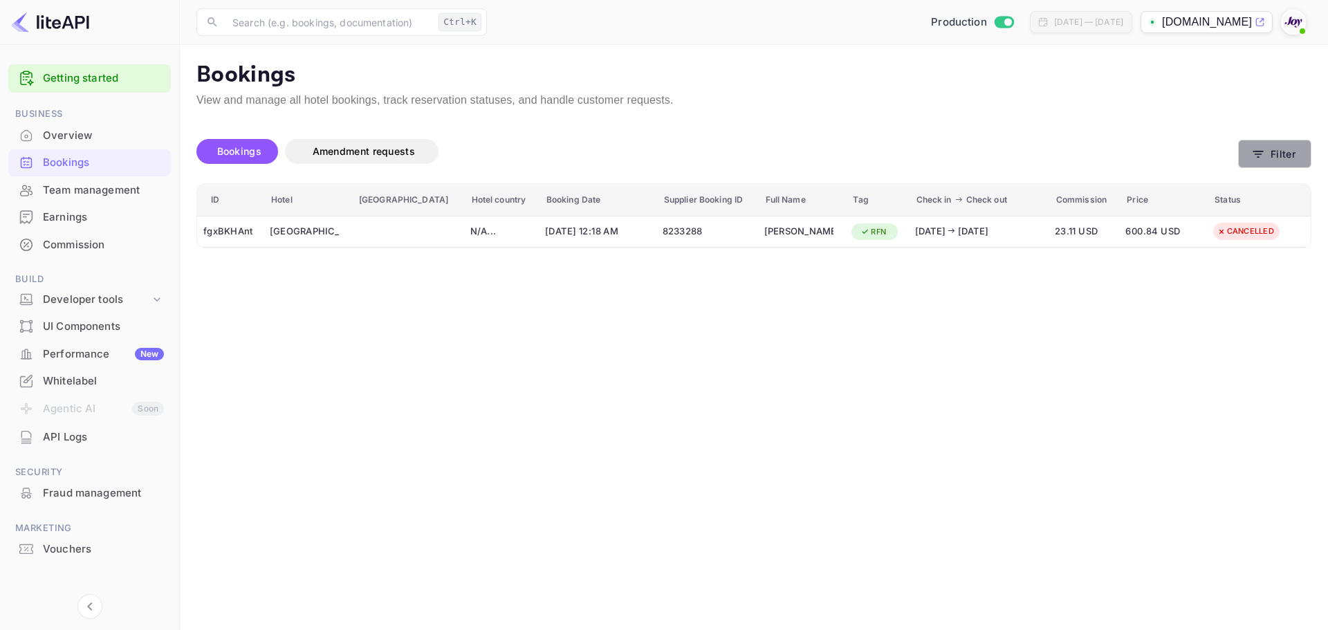
click at [1272, 151] on button "Filter" at bounding box center [1274, 154] width 73 height 28
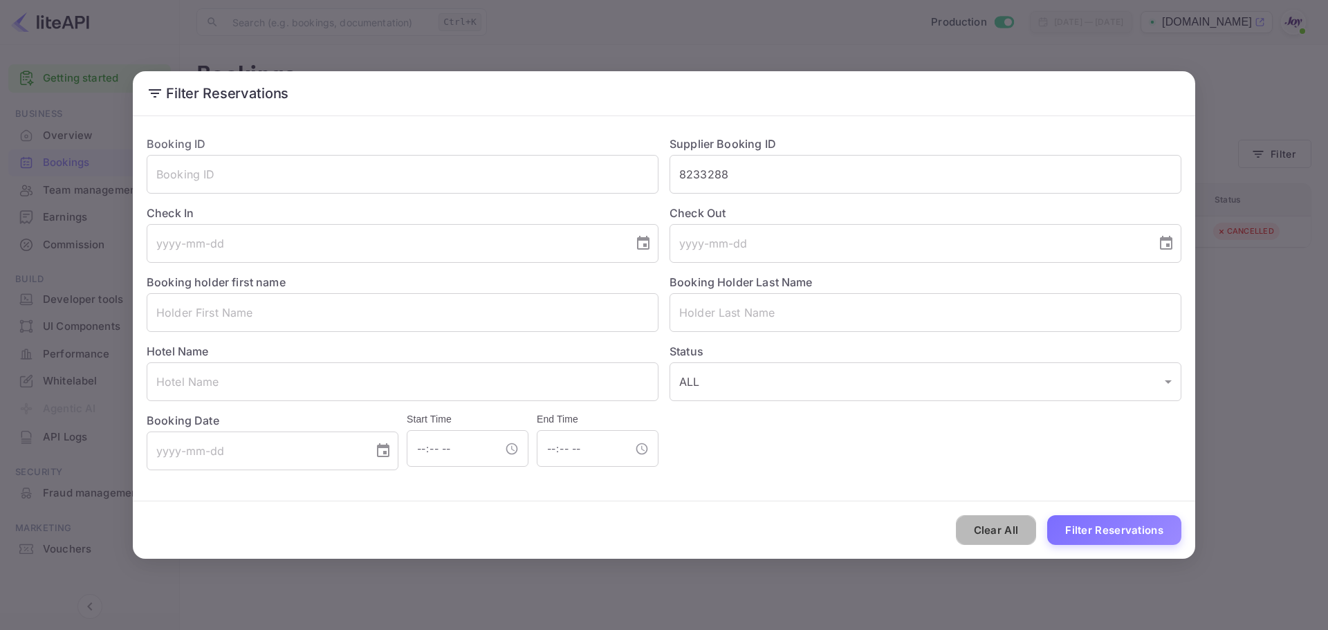
click at [1015, 521] on button "Clear All" at bounding box center [996, 530] width 81 height 30
drag, startPoint x: 783, startPoint y: 167, endPoint x: 809, endPoint y: 227, distance: 65.4
click at [783, 167] on input "8233288" at bounding box center [925, 174] width 512 height 39
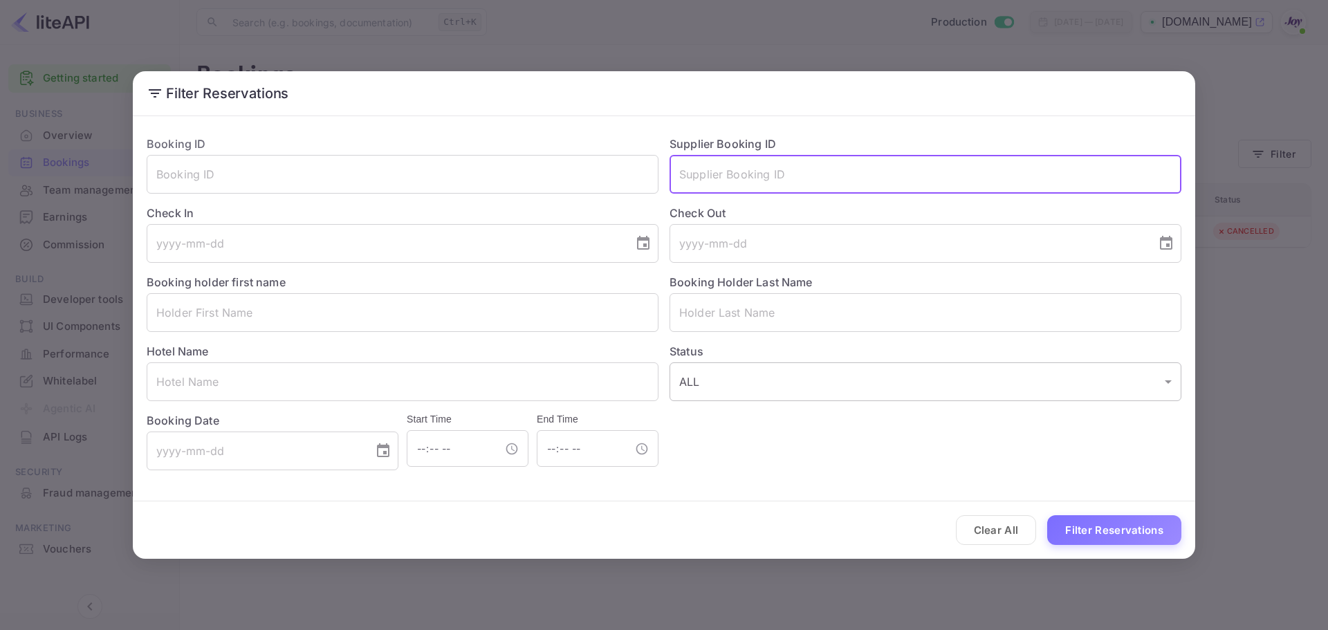
paste input "8233143"
type input "8233143"
click at [1131, 542] on button "Filter Reservations" at bounding box center [1114, 530] width 134 height 30
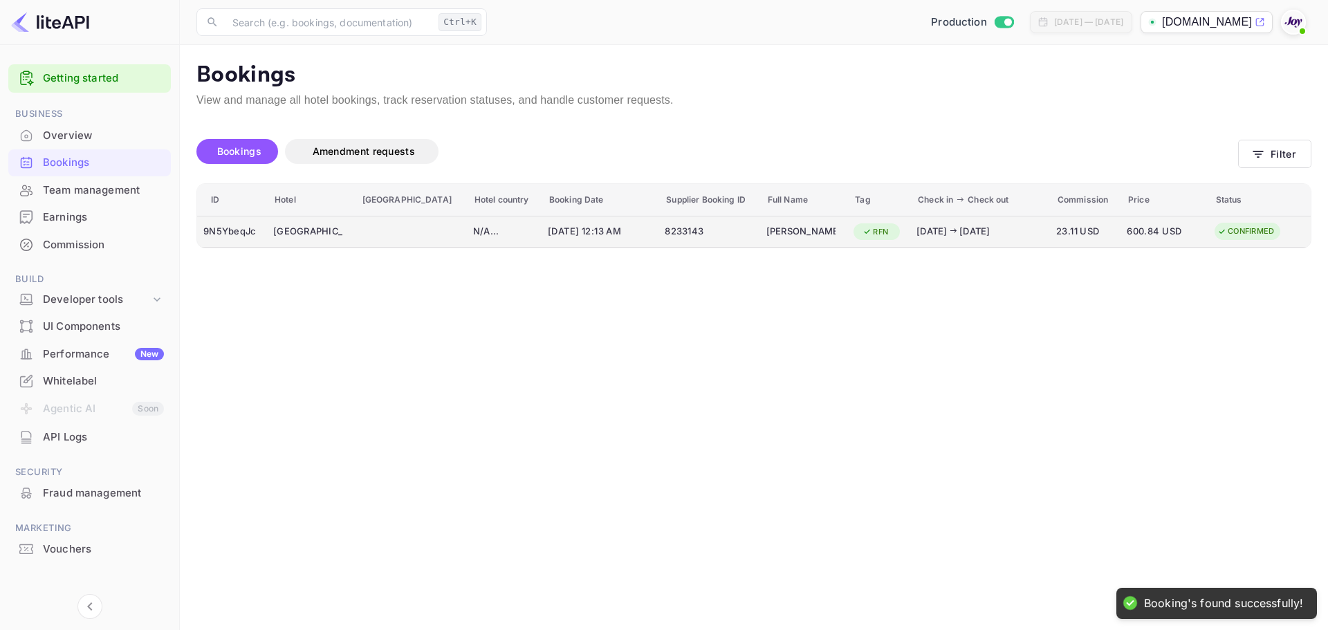
click at [485, 225] on div "N/A ..." at bounding box center [504, 232] width 62 height 14
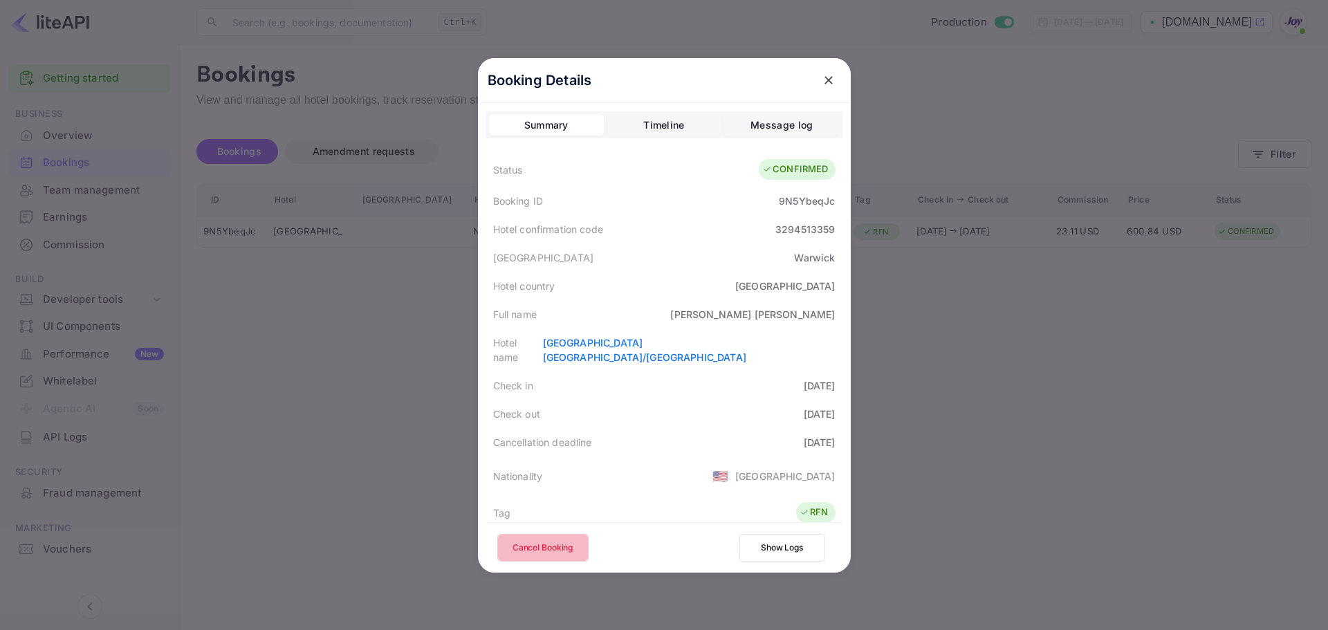
click at [562, 535] on button "Cancel Booking" at bounding box center [542, 548] width 91 height 28
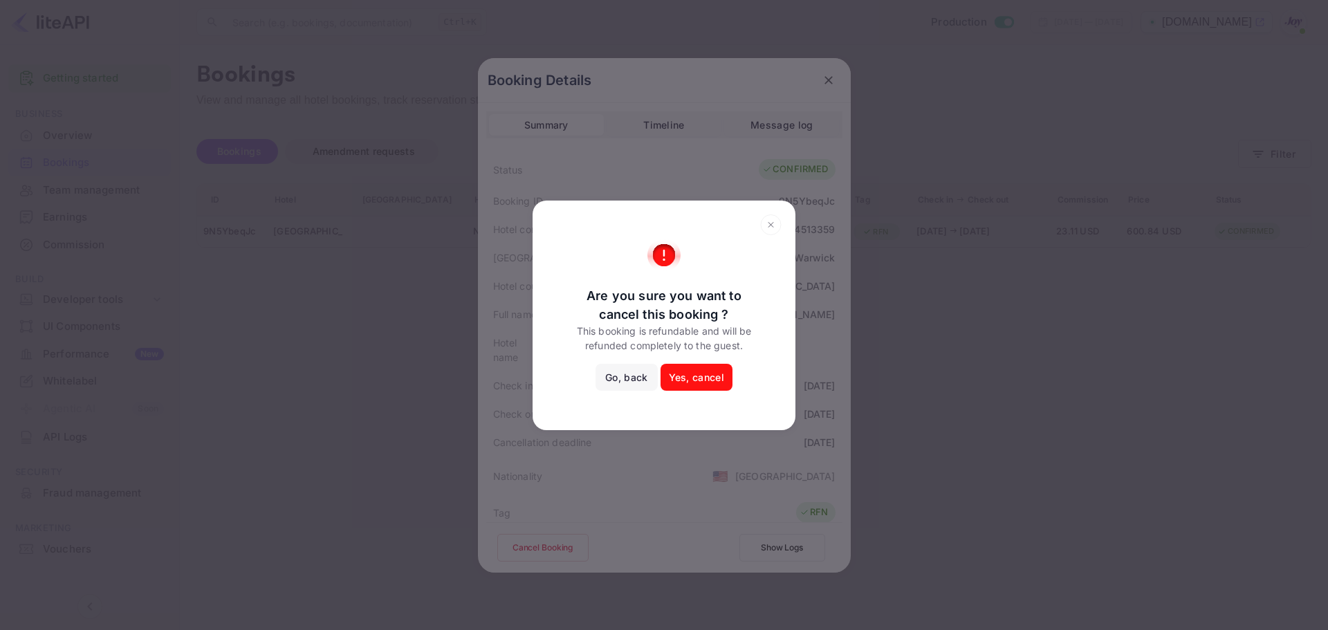
click at [701, 362] on div "Are you sure you want to cancel this booking ? This booking is refundable and w…" at bounding box center [663, 315] width 235 height 153
click at [701, 373] on button "Yes, cancel" at bounding box center [696, 378] width 72 height 28
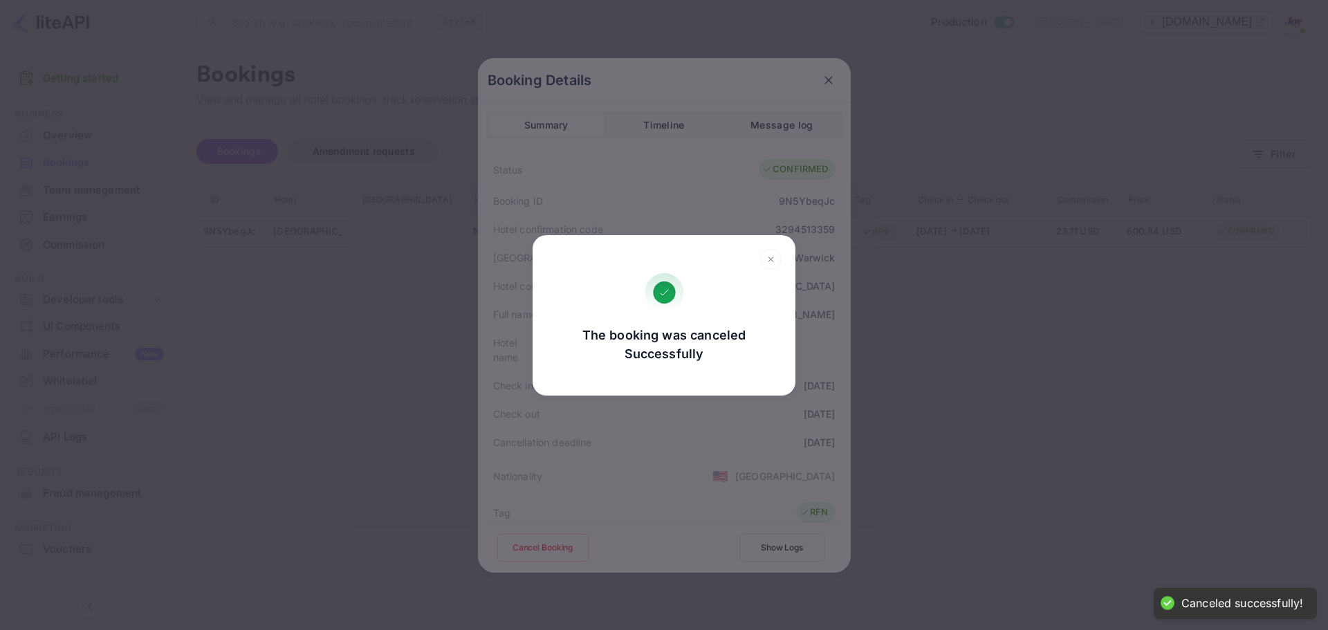
click at [771, 261] on icon at bounding box center [770, 259] width 21 height 21
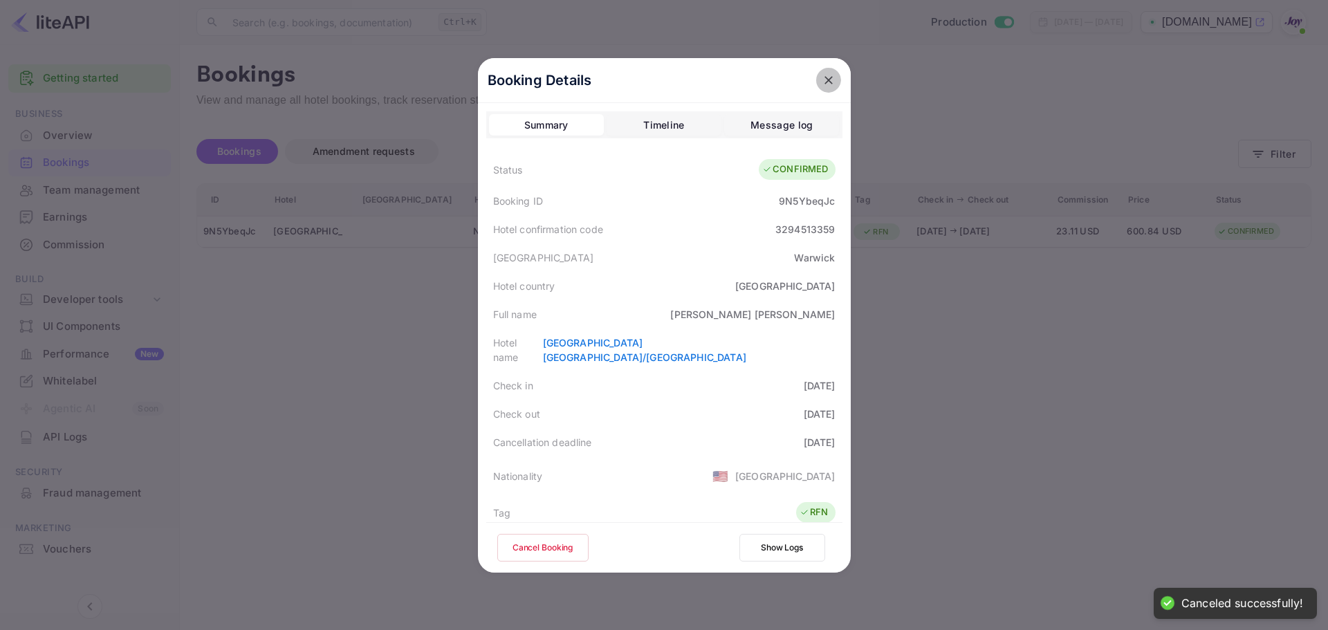
click at [827, 80] on icon "close" at bounding box center [829, 80] width 14 height 14
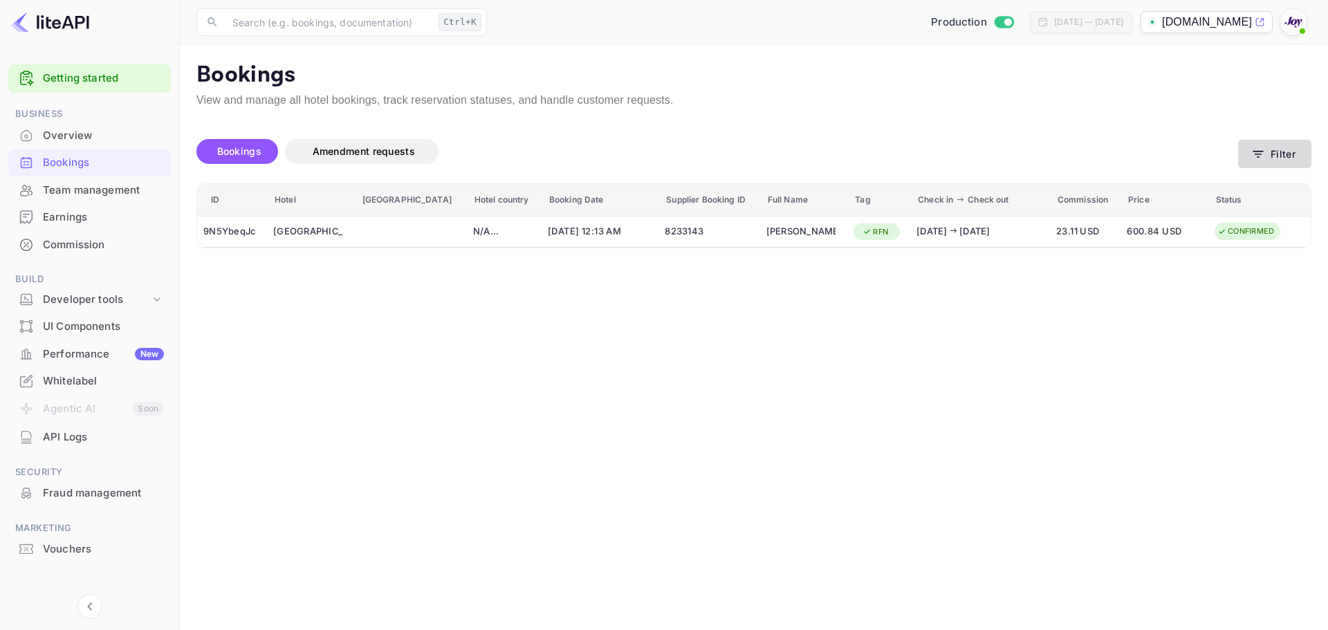
click at [1264, 162] on button "Filter" at bounding box center [1274, 154] width 73 height 28
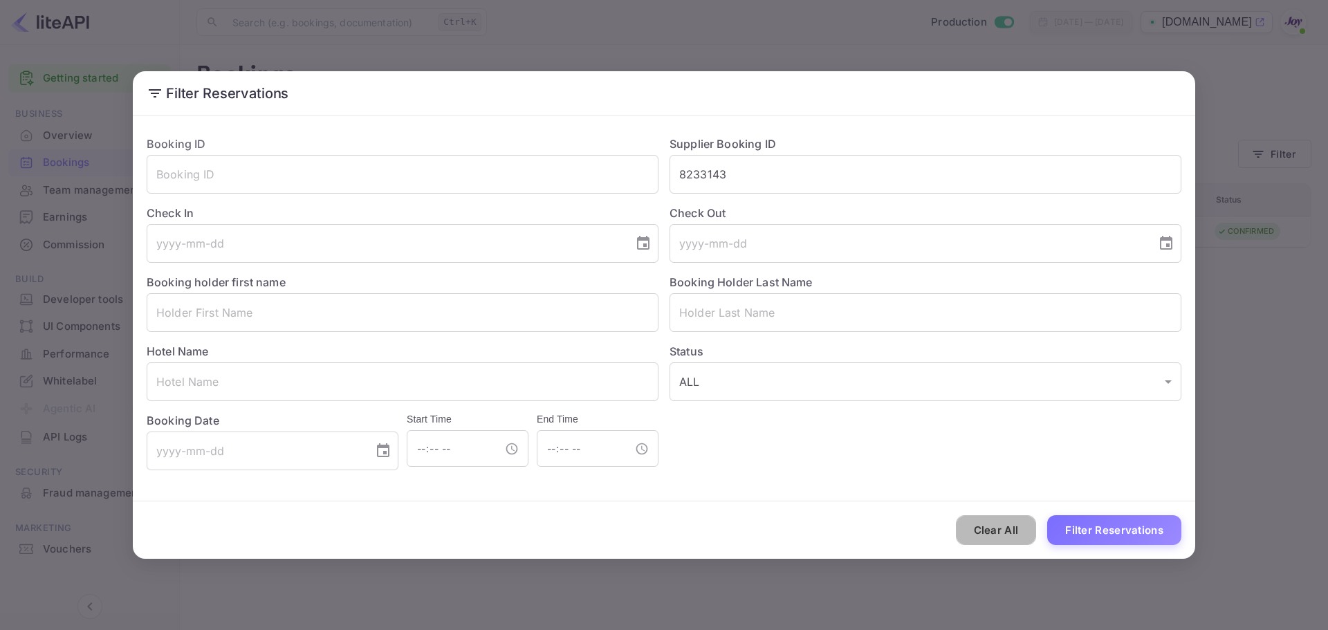
click at [1018, 534] on button "Clear All" at bounding box center [996, 530] width 81 height 30
click at [743, 163] on input "8233143" at bounding box center [925, 174] width 512 height 39
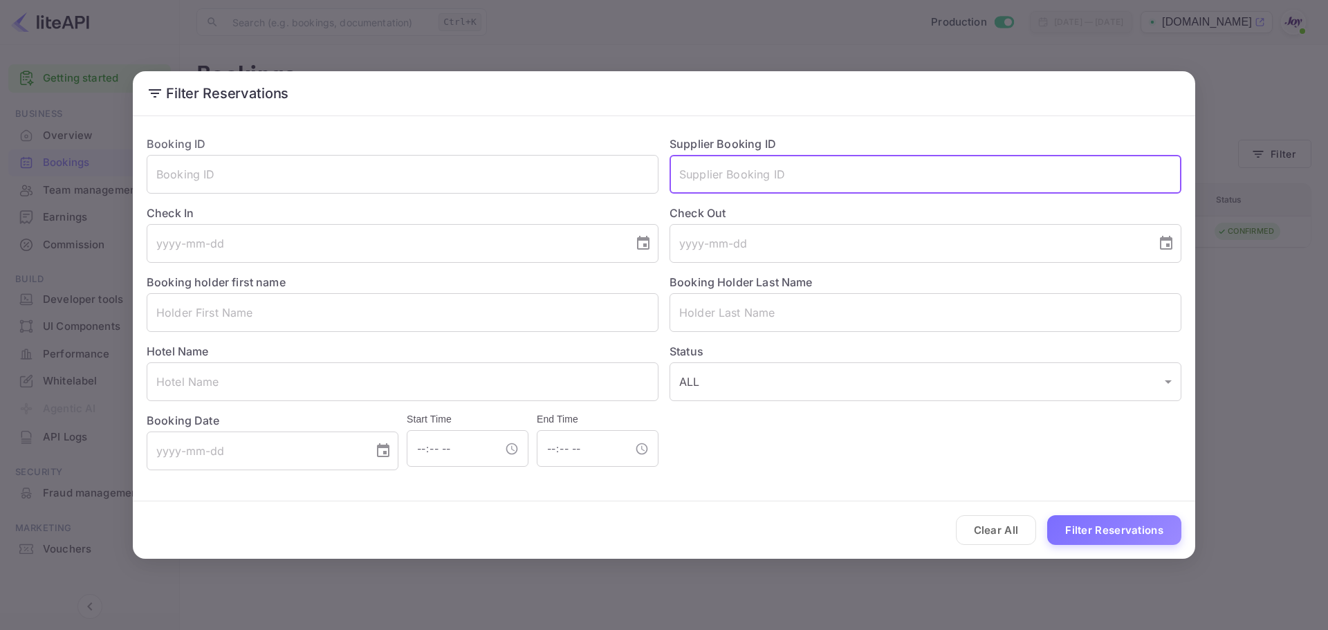
paste input "8233143"
type input "8233143"
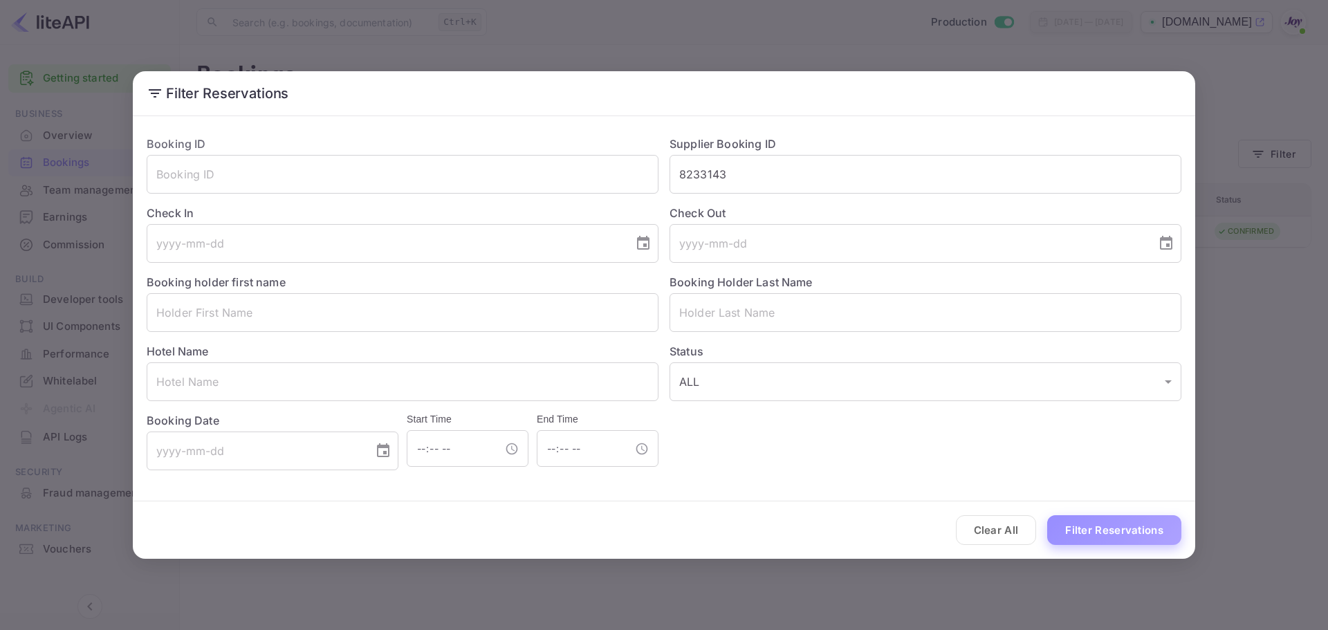
click at [1079, 523] on button "Filter Reservations" at bounding box center [1114, 530] width 134 height 30
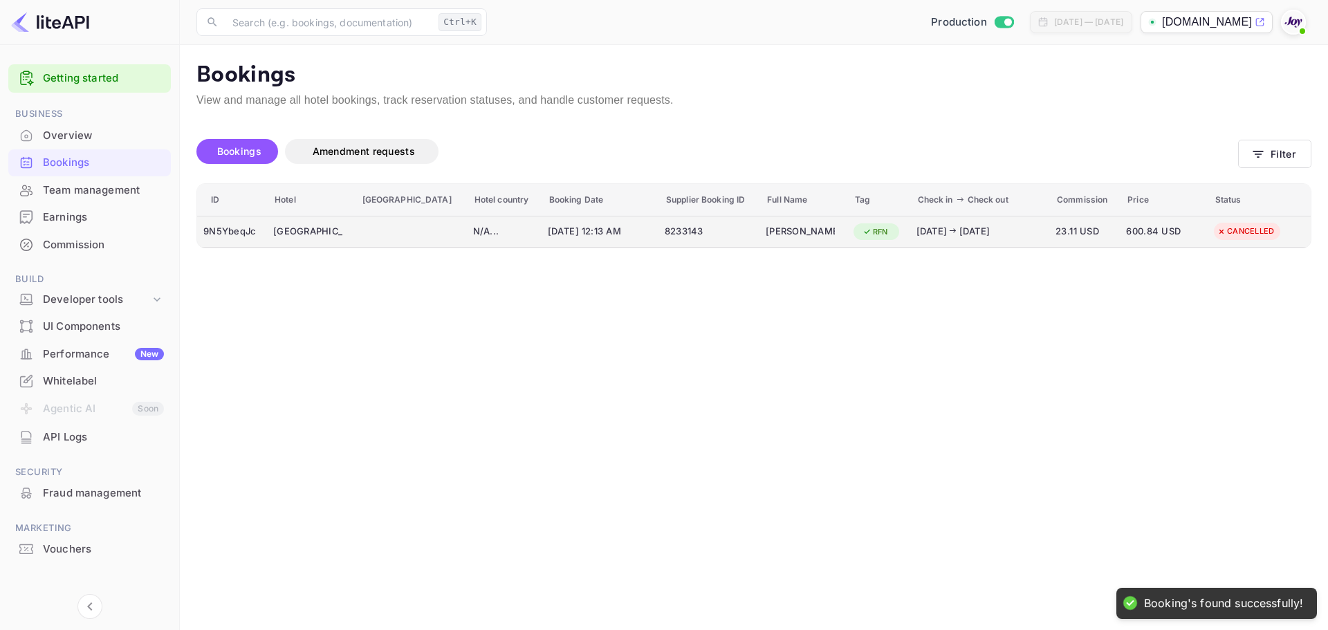
click at [712, 234] on div "8233143" at bounding box center [709, 232] width 89 height 22
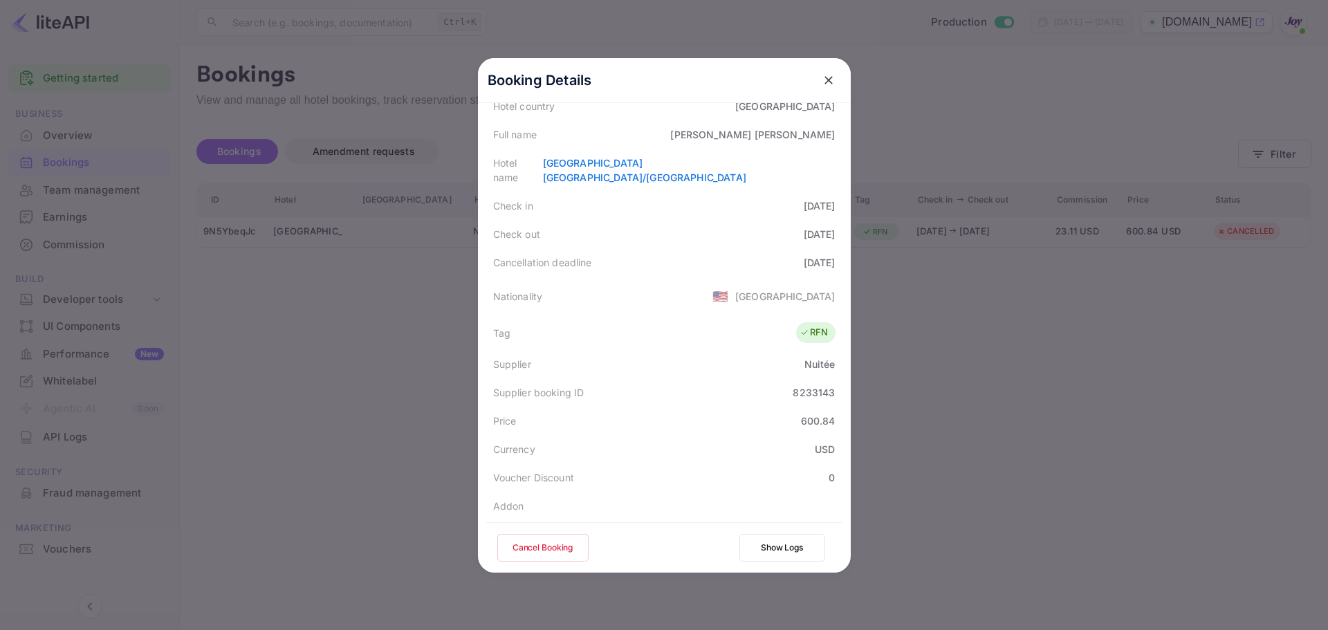
scroll to position [0, 0]
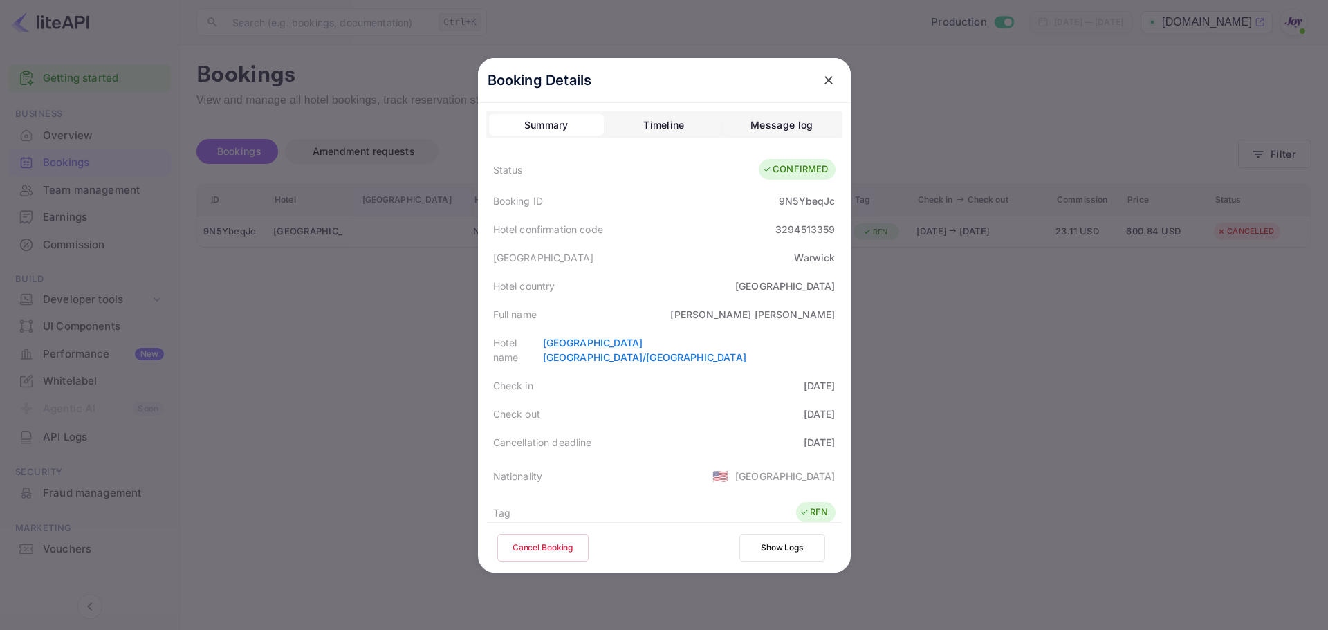
click at [828, 81] on icon "close" at bounding box center [829, 80] width 14 height 14
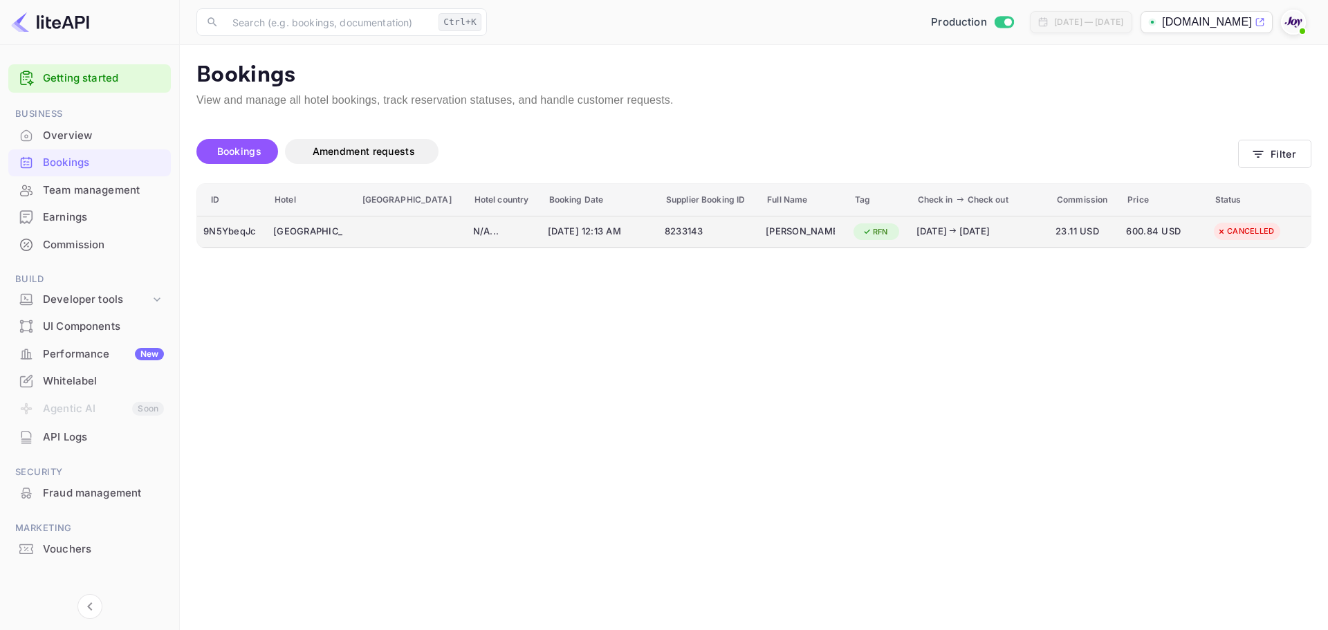
click at [490, 238] on div "N/A ..." at bounding box center [504, 232] width 62 height 14
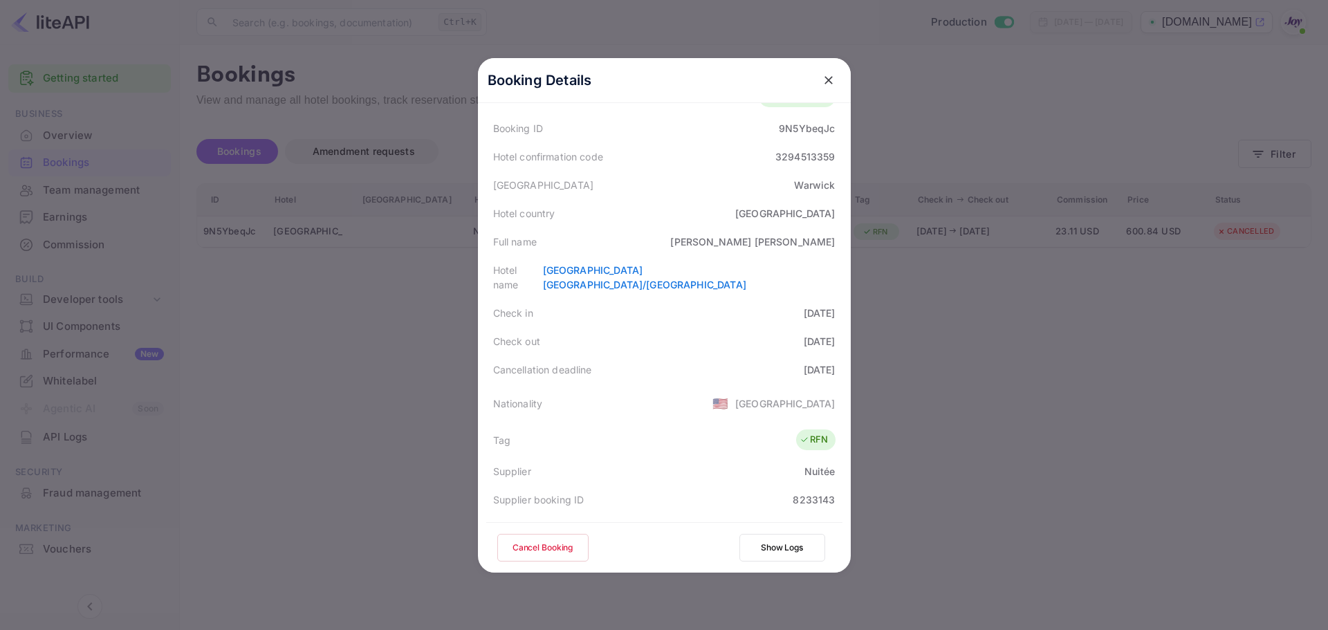
scroll to position [307, 0]
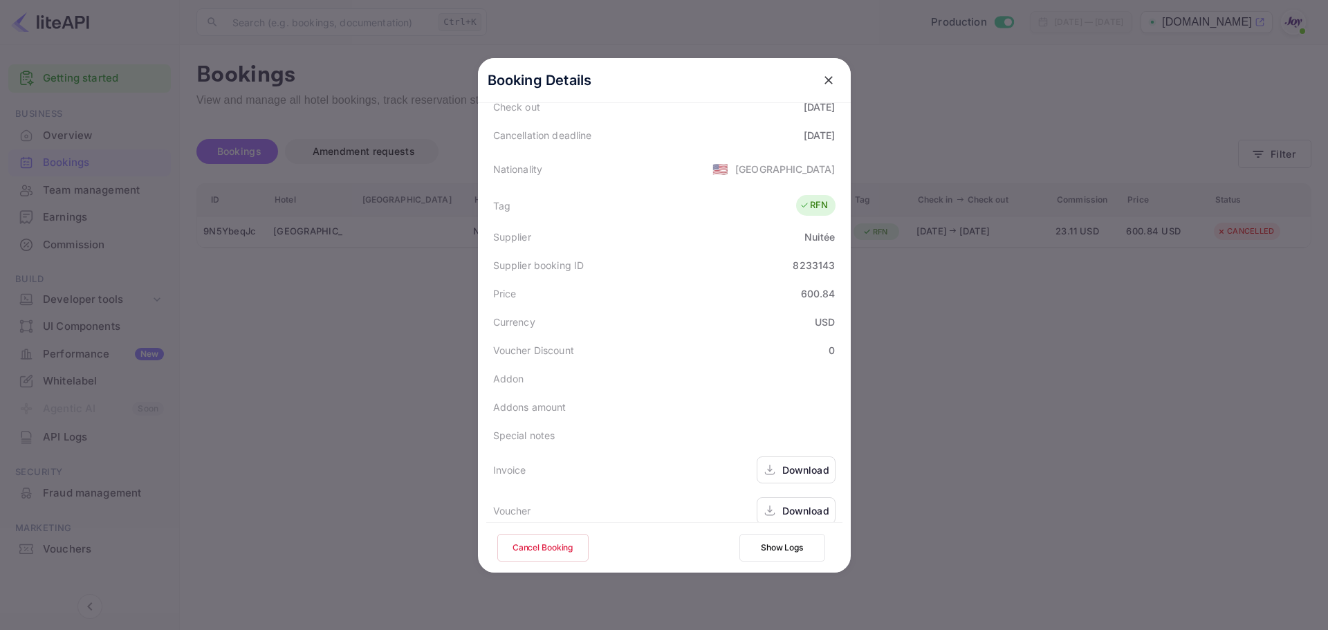
click at [795, 463] on div "Download" at bounding box center [805, 470] width 47 height 15
click at [778, 497] on div "Download" at bounding box center [796, 510] width 79 height 27
drag, startPoint x: 538, startPoint y: 543, endPoint x: 548, endPoint y: 523, distance: 22.3
click at [538, 542] on button "Cancel Booking" at bounding box center [542, 548] width 91 height 28
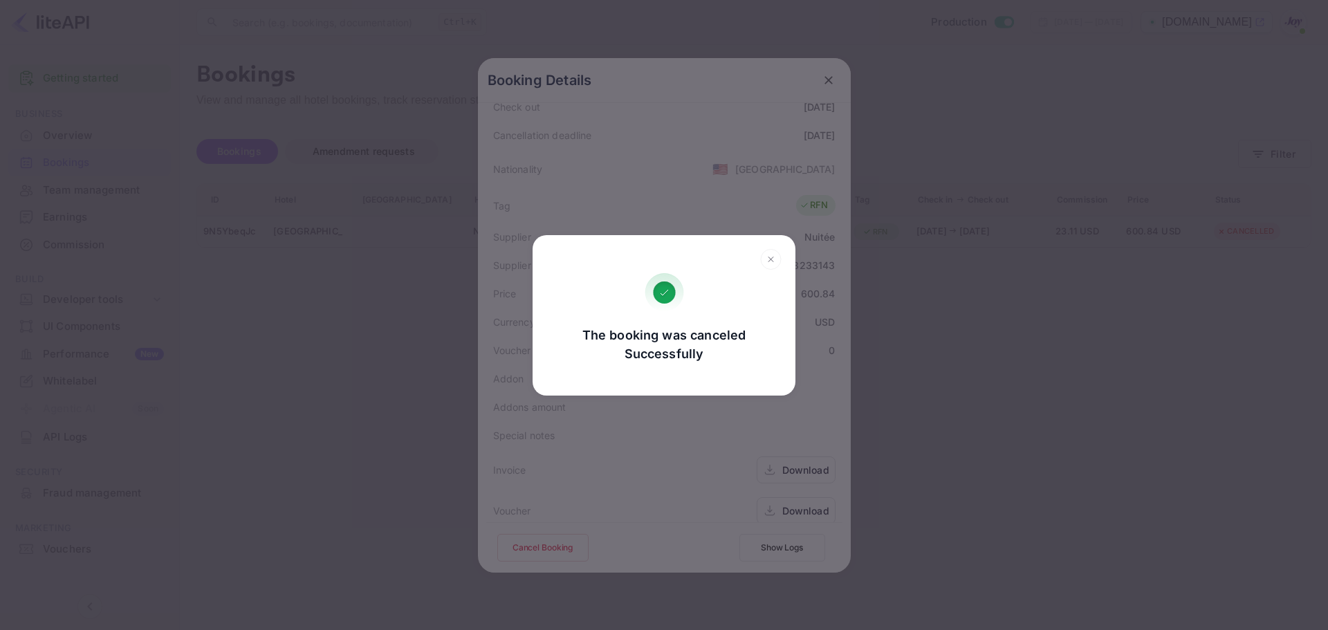
click at [781, 256] on icon at bounding box center [770, 259] width 21 height 21
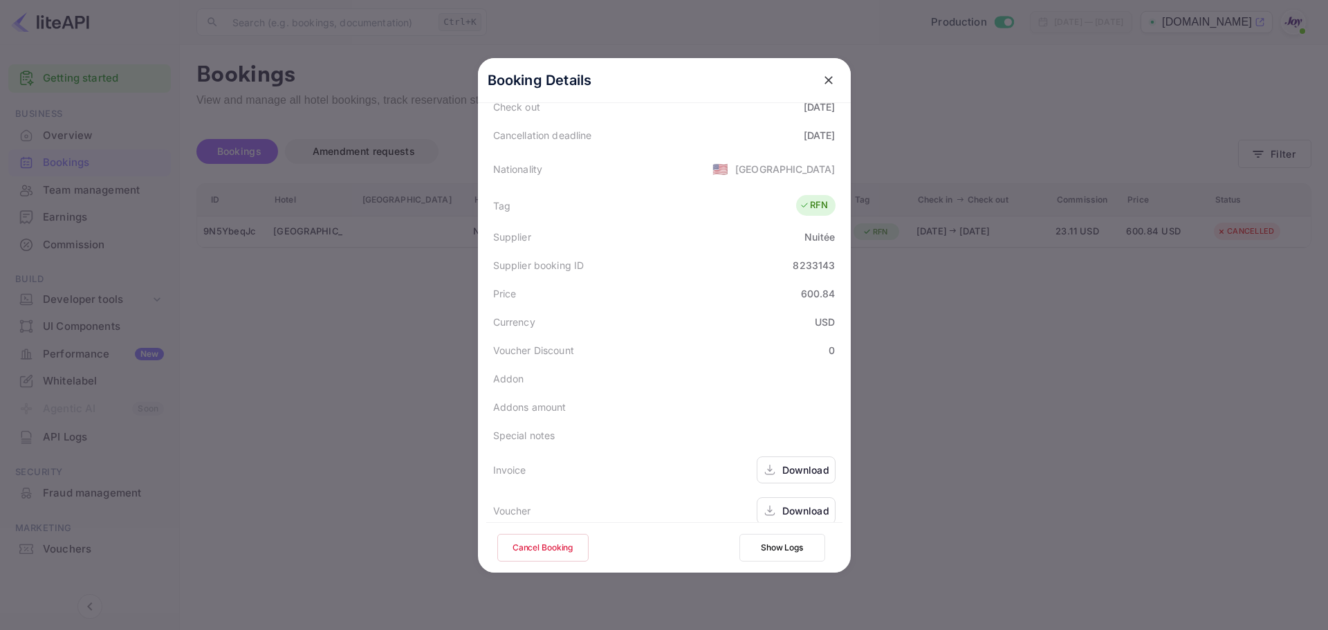
click at [824, 76] on icon "close" at bounding box center [829, 80] width 14 height 14
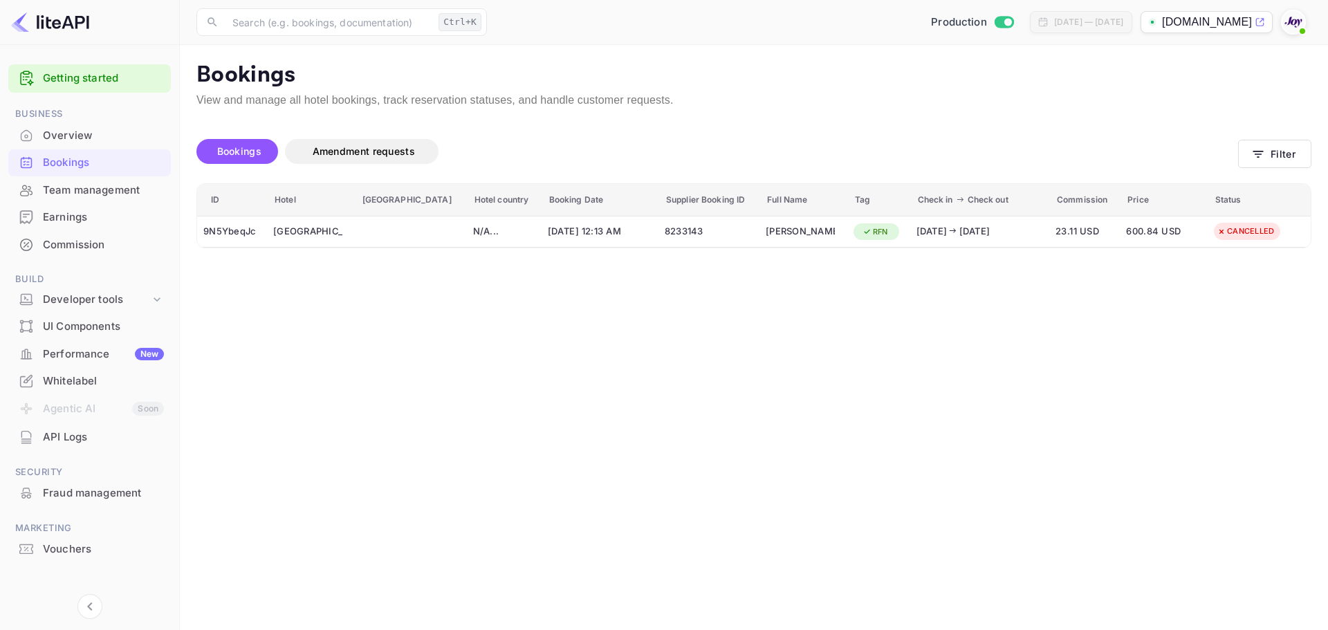
click at [394, 403] on main "Bookings View and manage all hotel bookings, track reservation statuses, and ha…" at bounding box center [754, 337] width 1148 height 585
click at [80, 156] on div "Bookings" at bounding box center [103, 163] width 121 height 16
click at [1276, 155] on button "Filter" at bounding box center [1274, 154] width 73 height 28
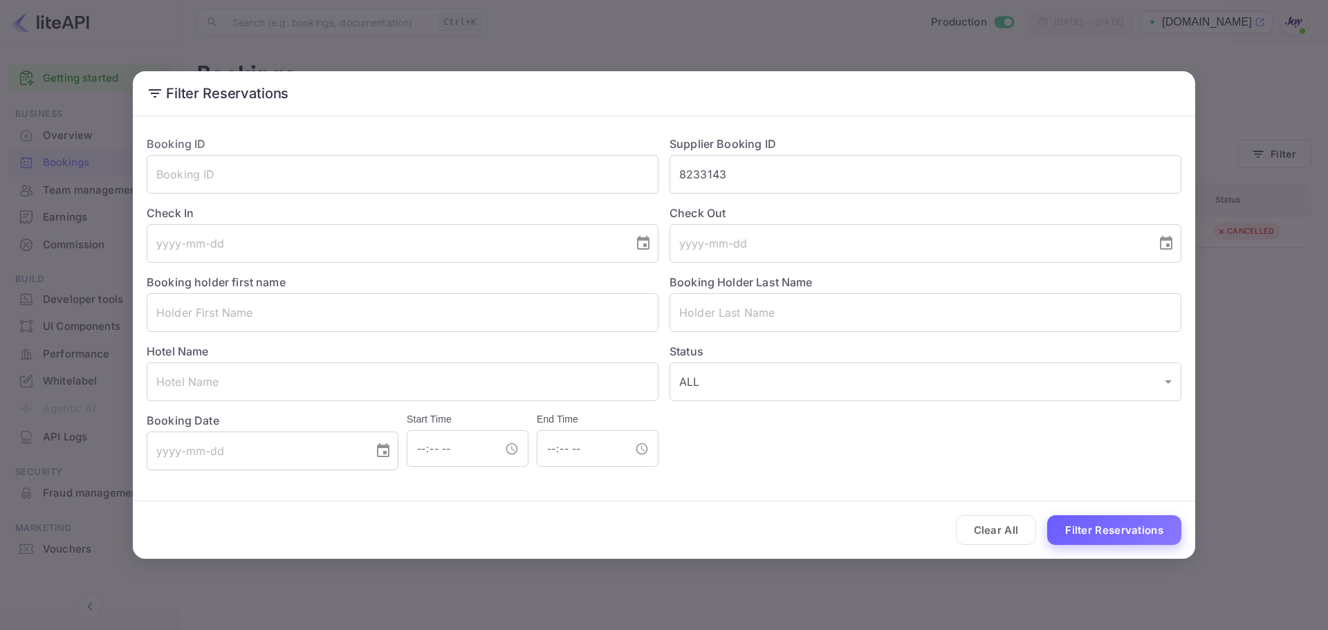
drag, startPoint x: 1012, startPoint y: 532, endPoint x: 1073, endPoint y: 537, distance: 61.8
click at [1012, 530] on button "Clear All" at bounding box center [996, 530] width 81 height 30
click at [1079, 532] on button "Filter Reservations" at bounding box center [1114, 530] width 134 height 30
click at [1274, 120] on div "Filter Reservations Booking ID ​ Supplier Booking ID 8233143 ​ Check In ​ Check…" at bounding box center [664, 315] width 1328 height 630
